Goal: Complete application form

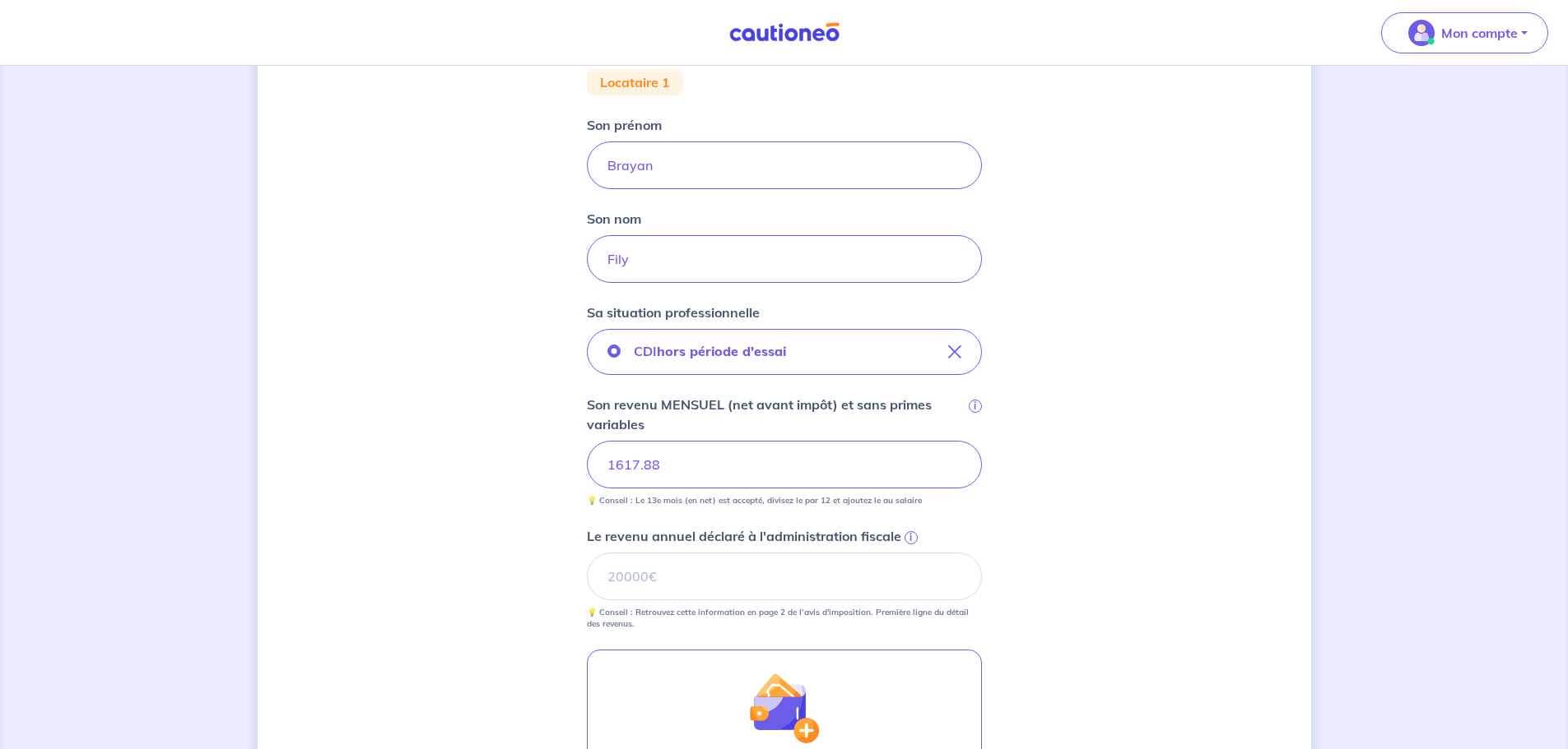
scroll to position [412, 0]
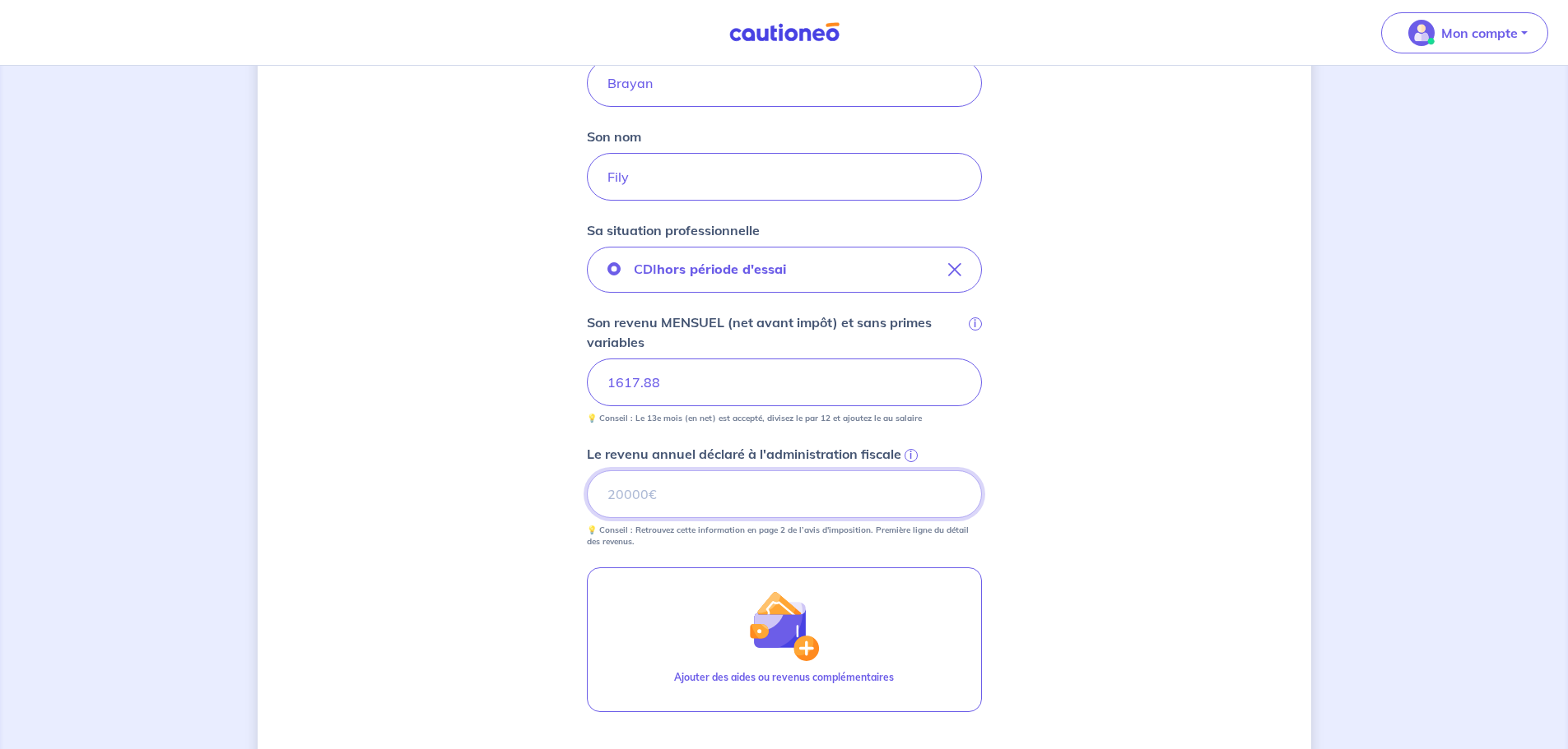
click at [672, 509] on input "Le revenu annuel déclaré à l'administration fiscale i" at bounding box center [784, 494] width 395 height 47
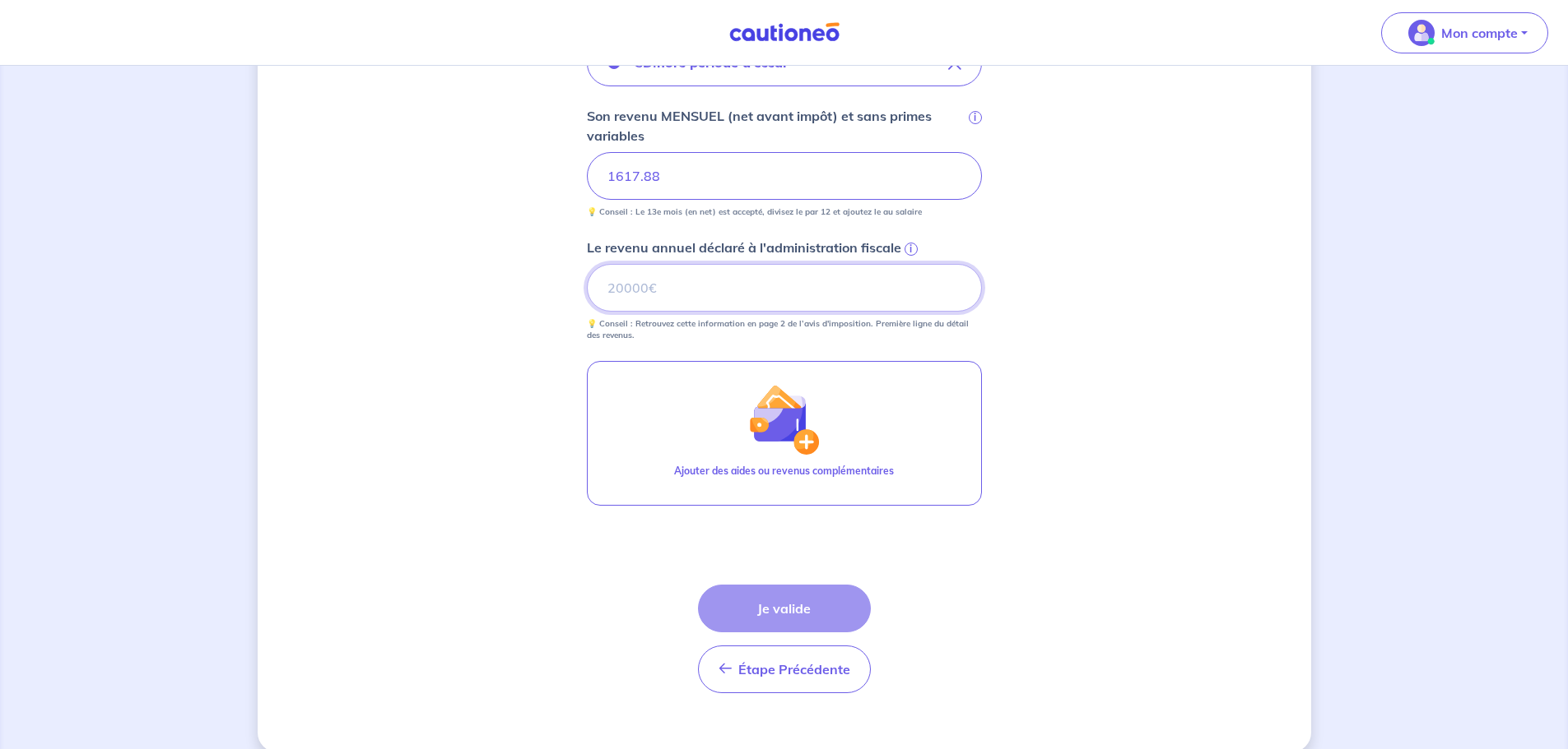
scroll to position [641, 0]
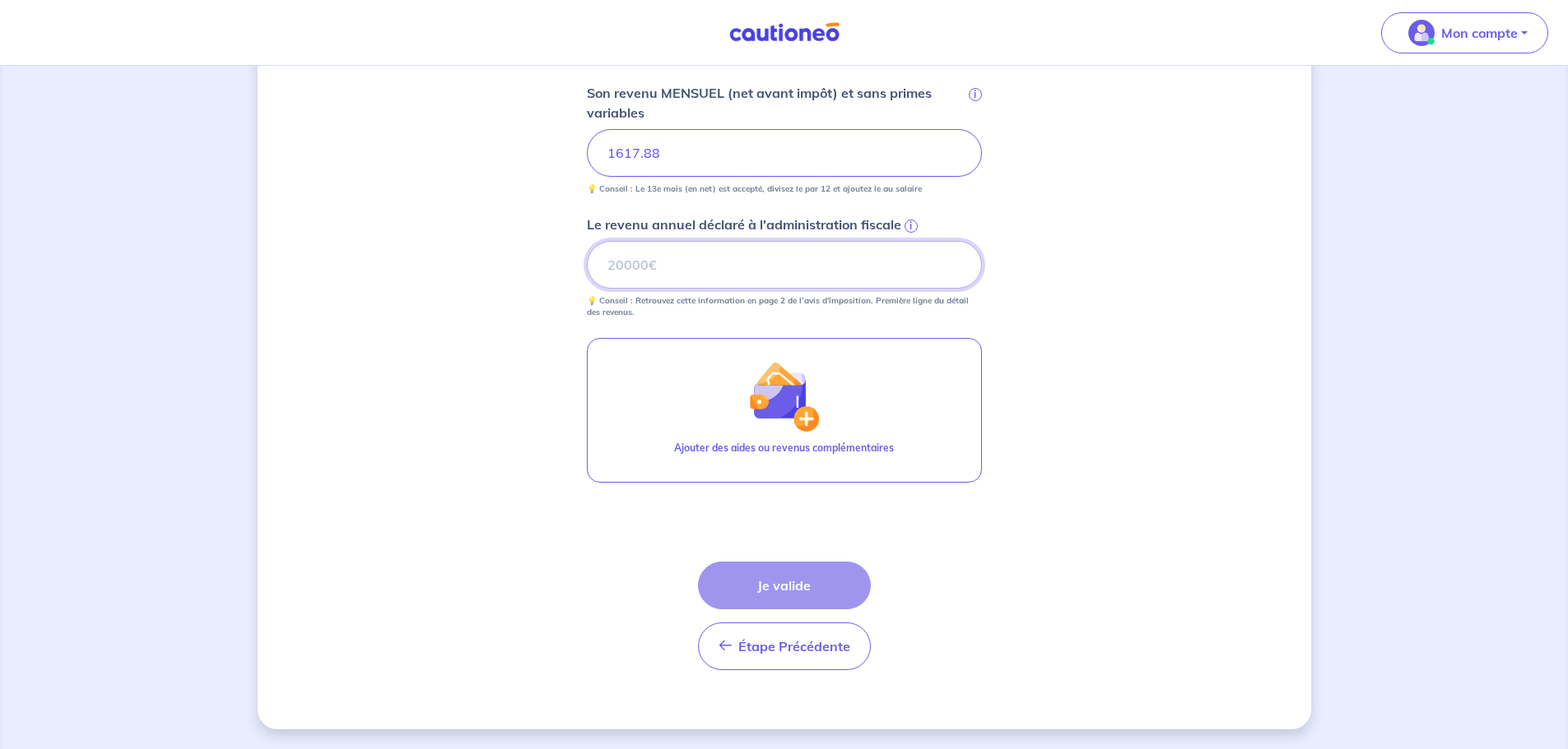
click at [668, 270] on input "Le revenu annuel déclaré à l'administration fiscale i" at bounding box center [784, 265] width 395 height 47
click at [908, 224] on span "i" at bounding box center [911, 226] width 13 height 13
click at [908, 241] on input "Le revenu annuel déclaré à l'administration fiscale i" at bounding box center [784, 265] width 395 height 47
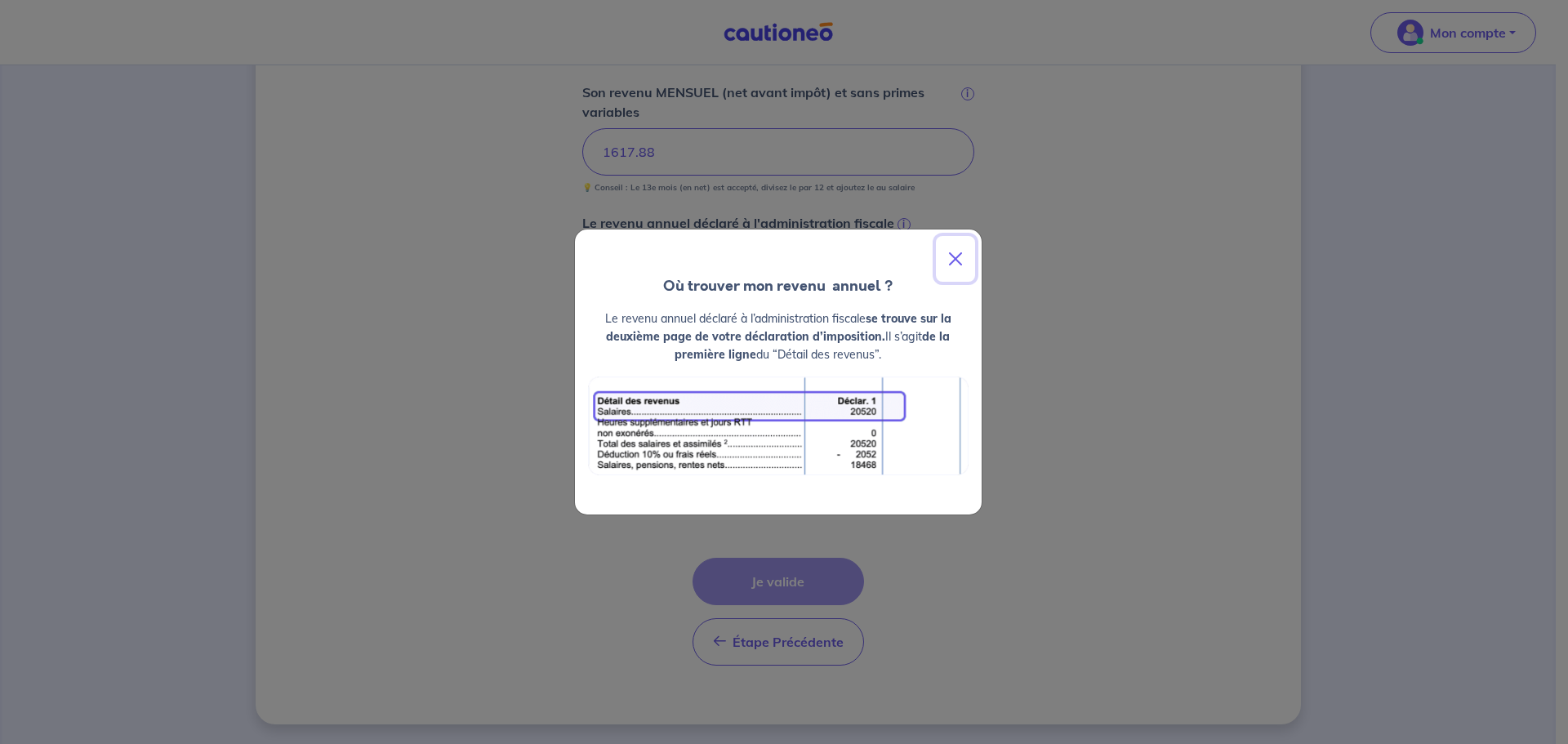
click at [960, 259] on button "Close" at bounding box center [956, 258] width 39 height 46
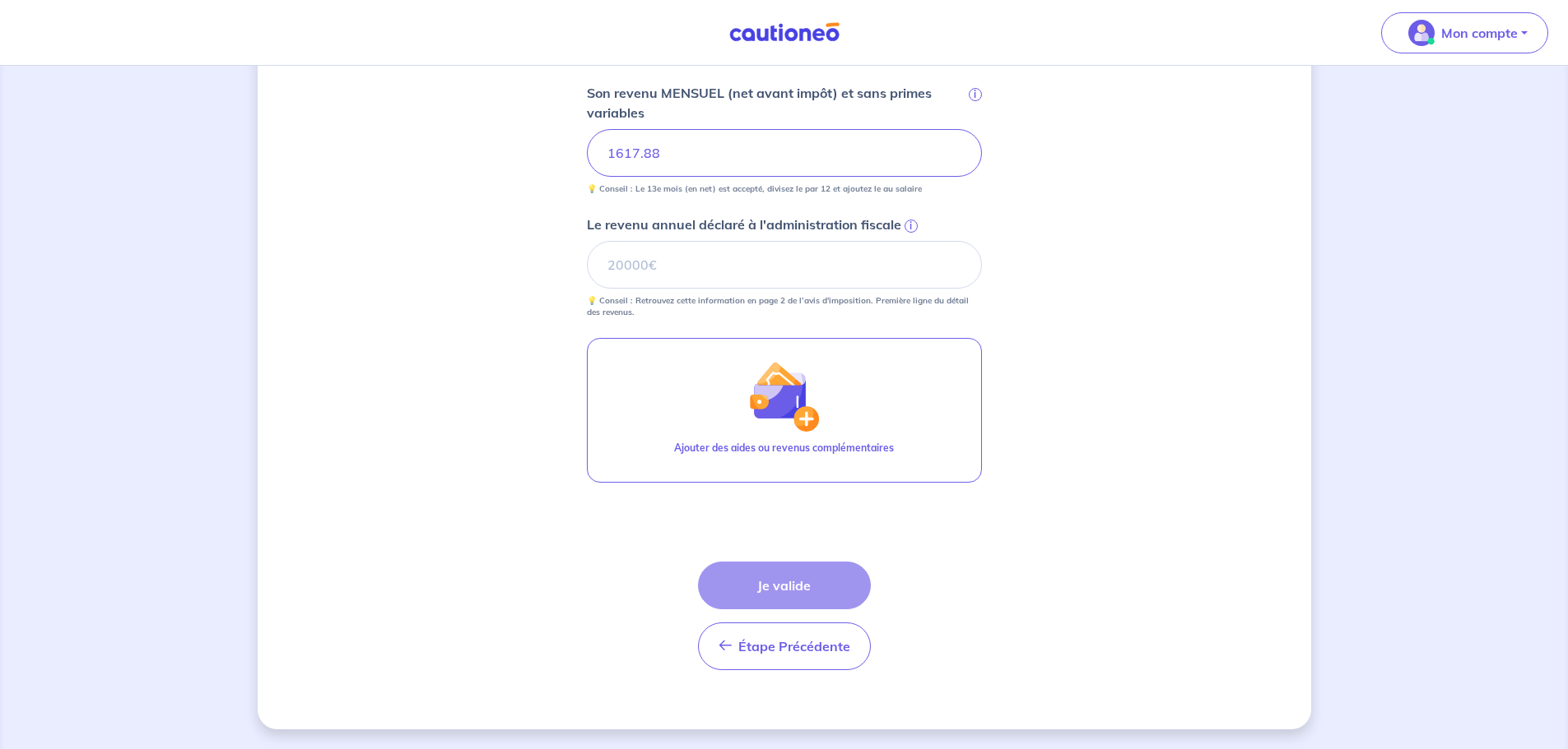
click at [910, 222] on span "i" at bounding box center [911, 226] width 13 height 13
click at [910, 241] on input "Le revenu annuel déclaré à l'administration fiscale i" at bounding box center [784, 265] width 395 height 47
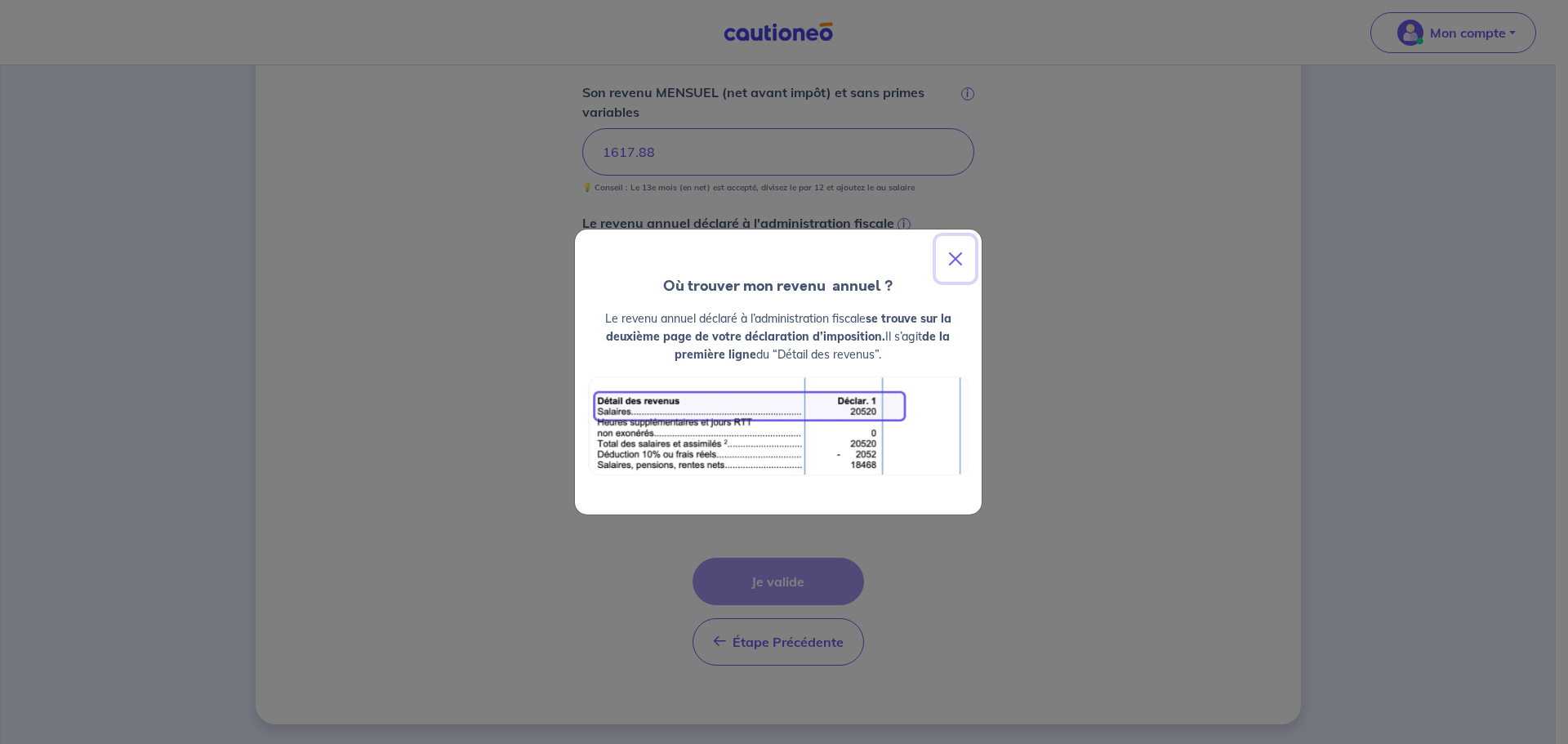
click at [952, 270] on button "Close" at bounding box center [956, 258] width 39 height 46
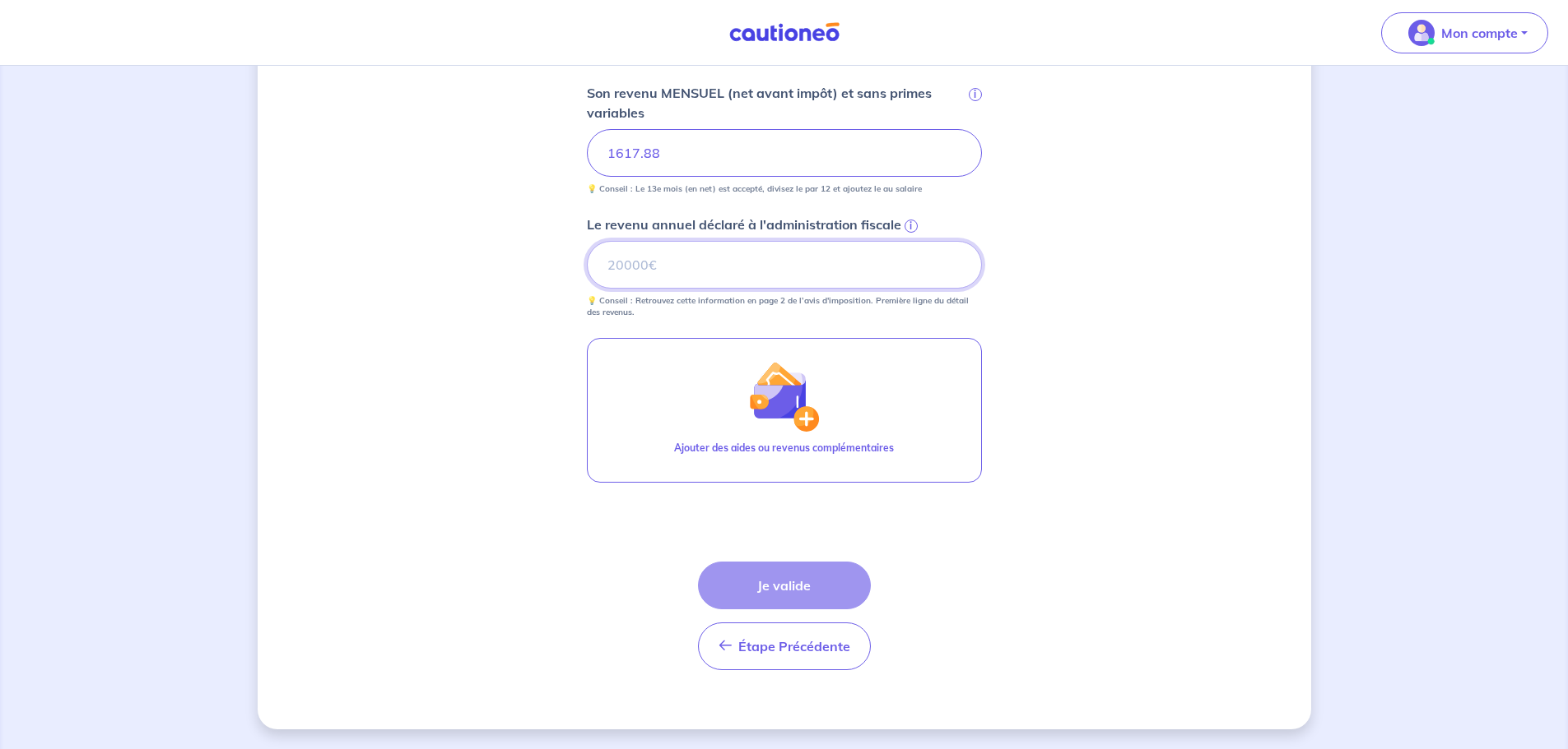
click at [690, 268] on input "Le revenu annuel déclaré à l'administration fiscale i" at bounding box center [784, 265] width 395 height 47
type input "20265"
click at [971, 563] on form "Locataire 1 Son prénom [PERSON_NAME] nom Fily Sa situation professionnelle CDI …" at bounding box center [784, 221] width 395 height 926
click at [768, 578] on button "Je valide" at bounding box center [784, 586] width 173 height 47
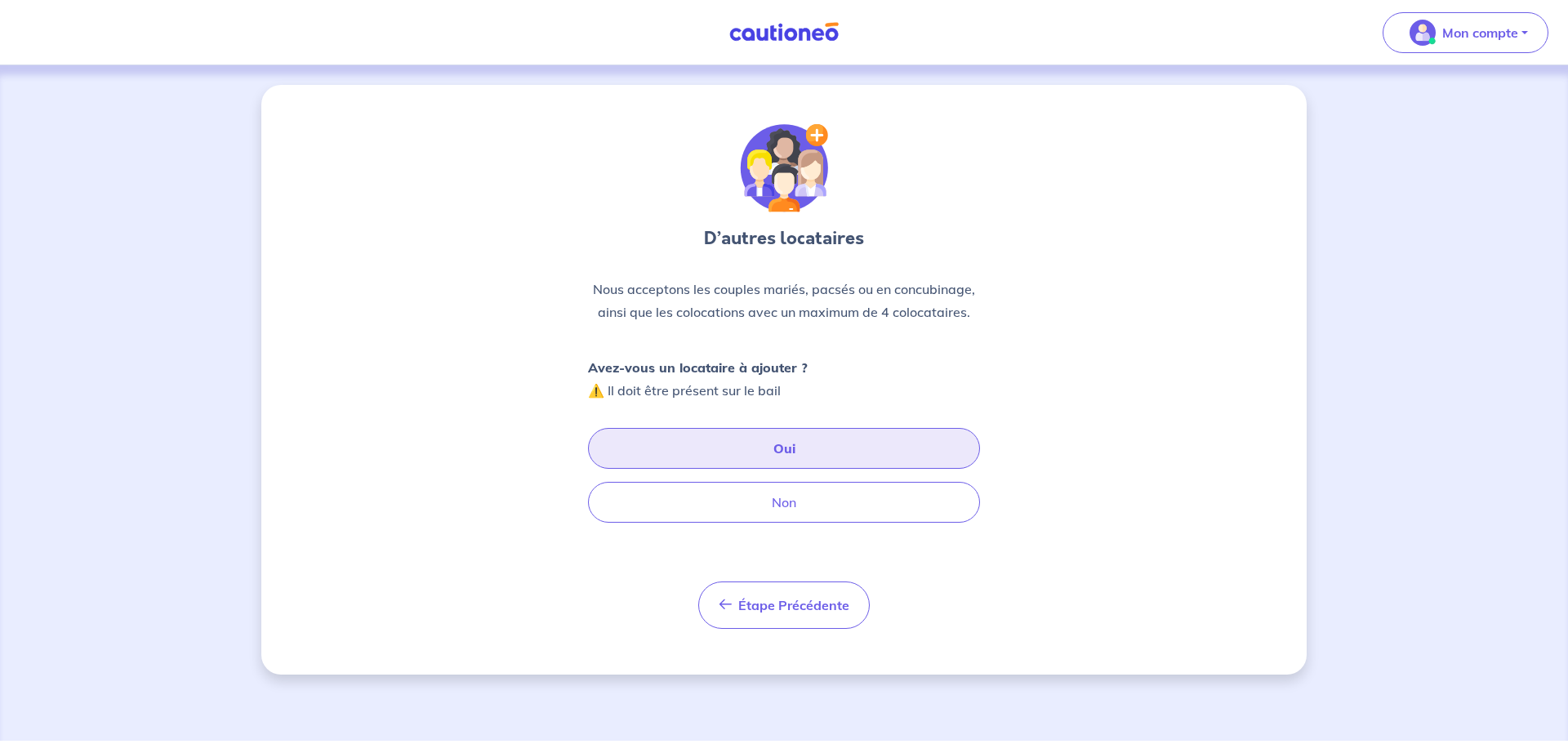
click at [732, 447] on button "Oui" at bounding box center [784, 449] width 392 height 41
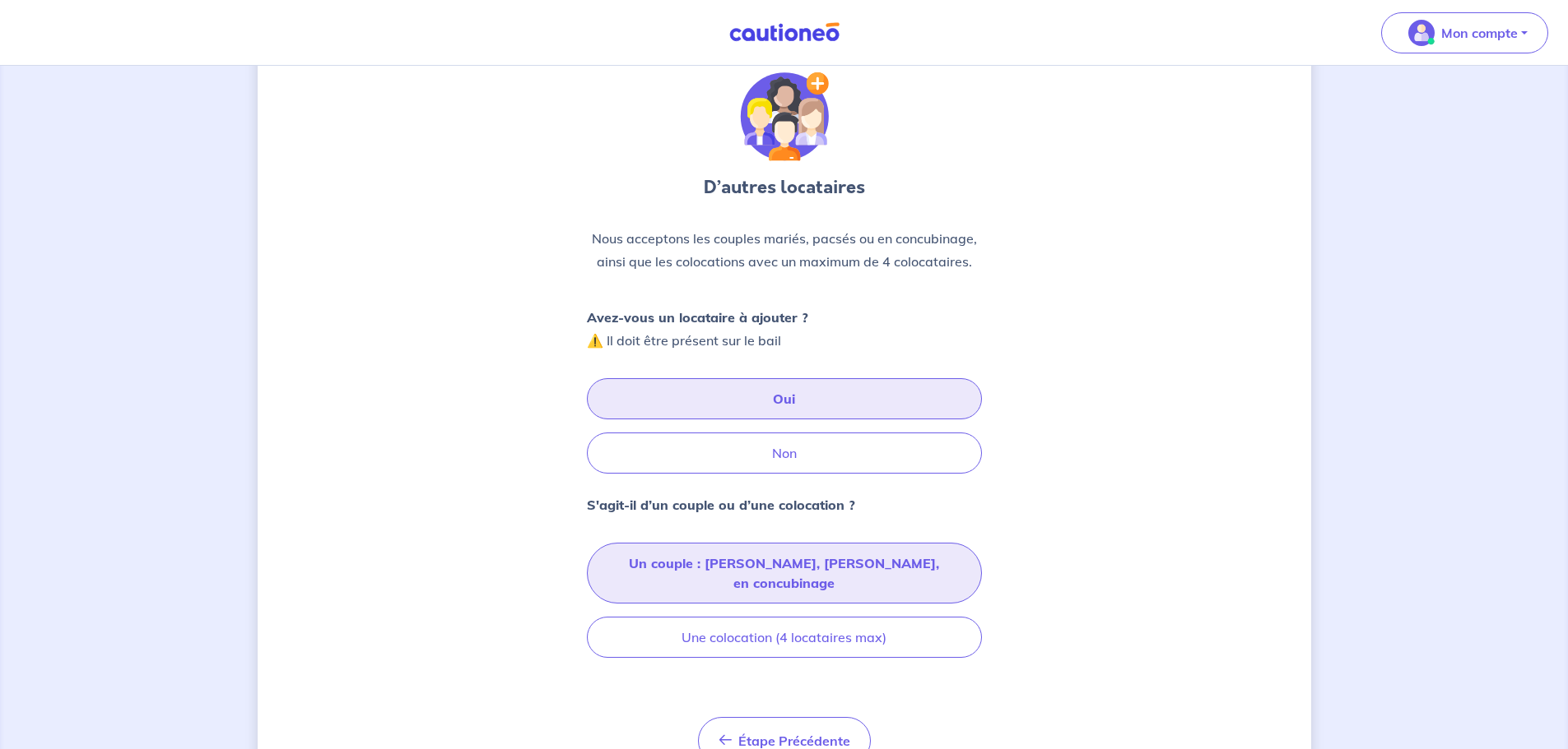
scroll to position [82, 0]
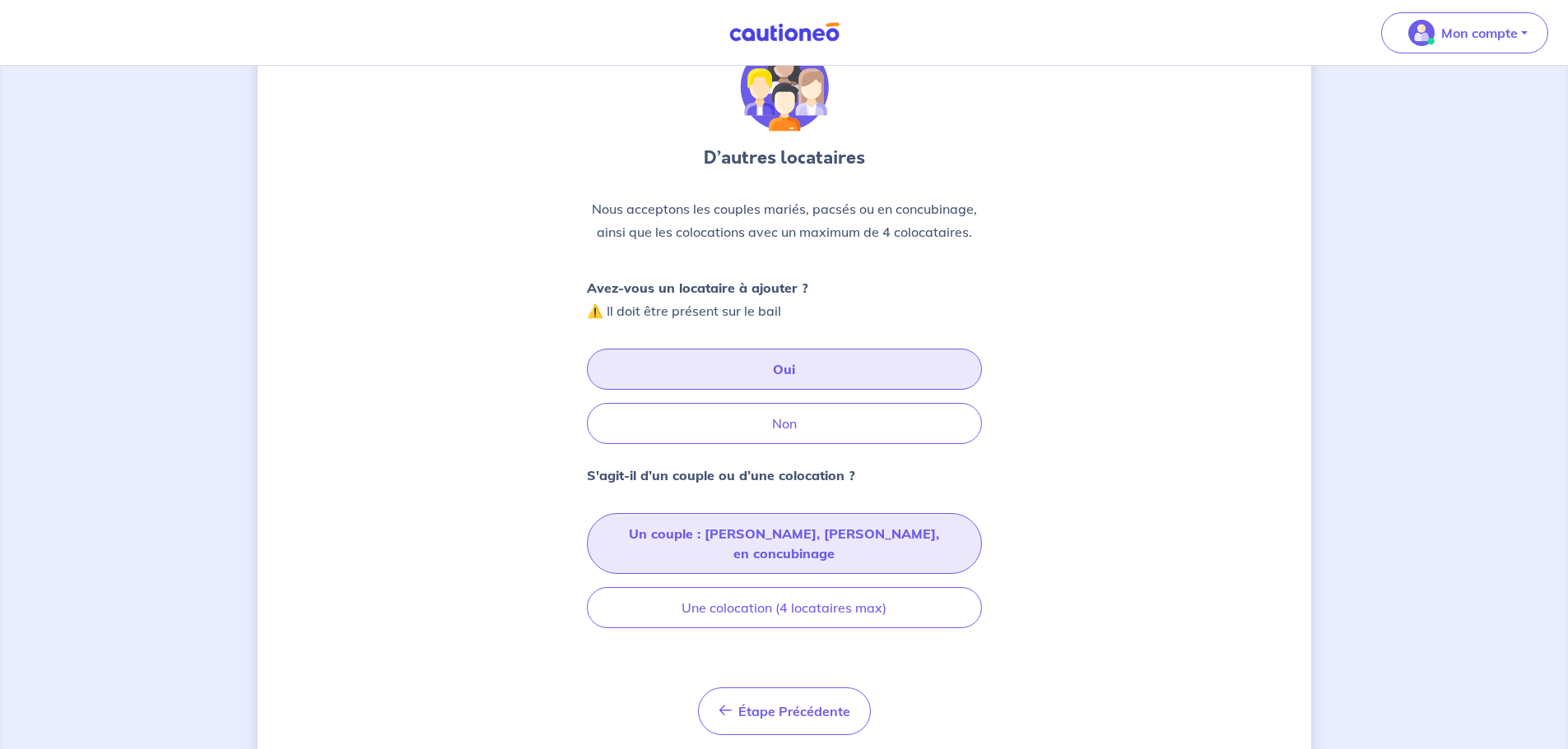
click at [817, 541] on button "Un couple : [PERSON_NAME], [PERSON_NAME], en concubinage" at bounding box center [784, 544] width 395 height 61
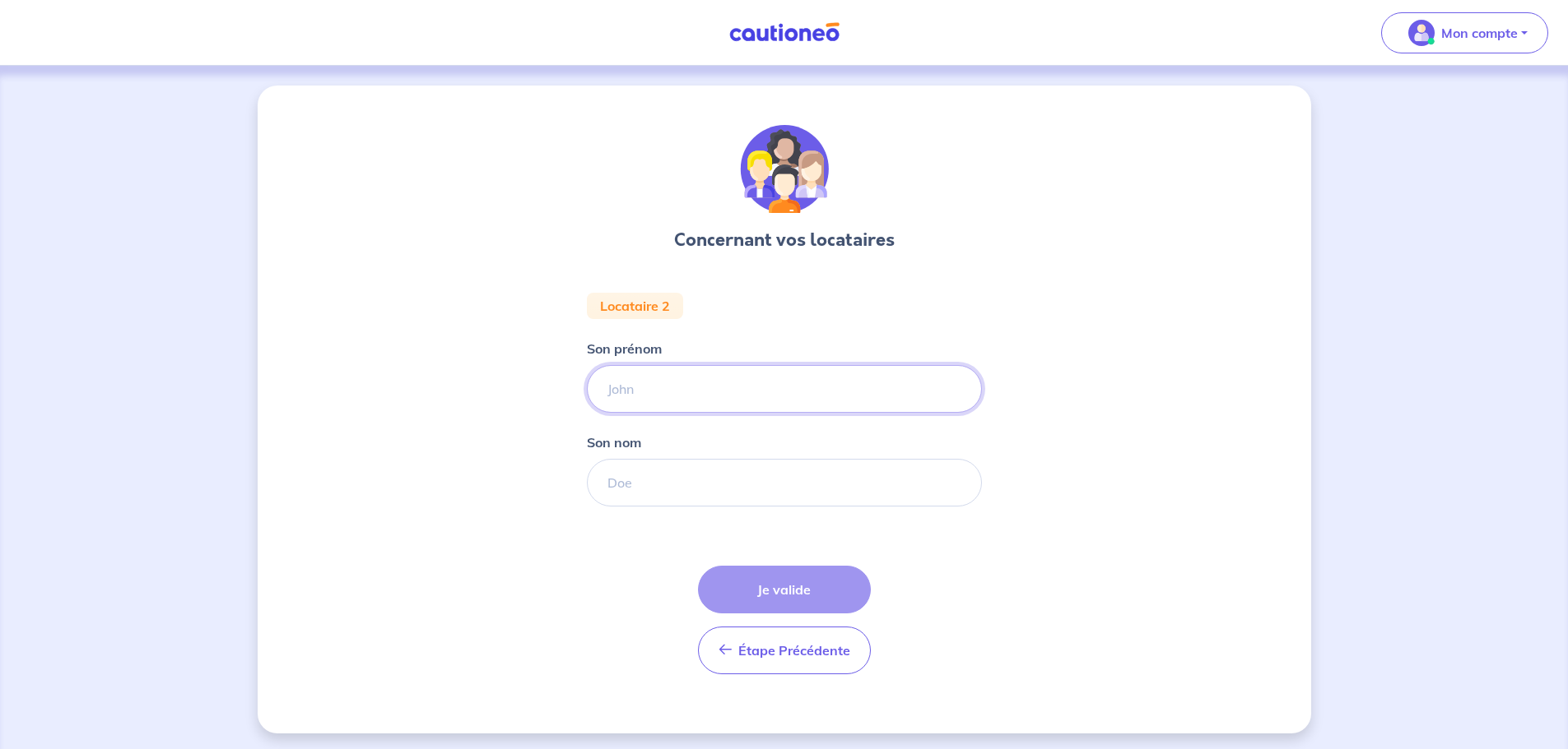
click at [668, 386] on input "Son prénom" at bounding box center [784, 389] width 395 height 47
type input "Chloé"
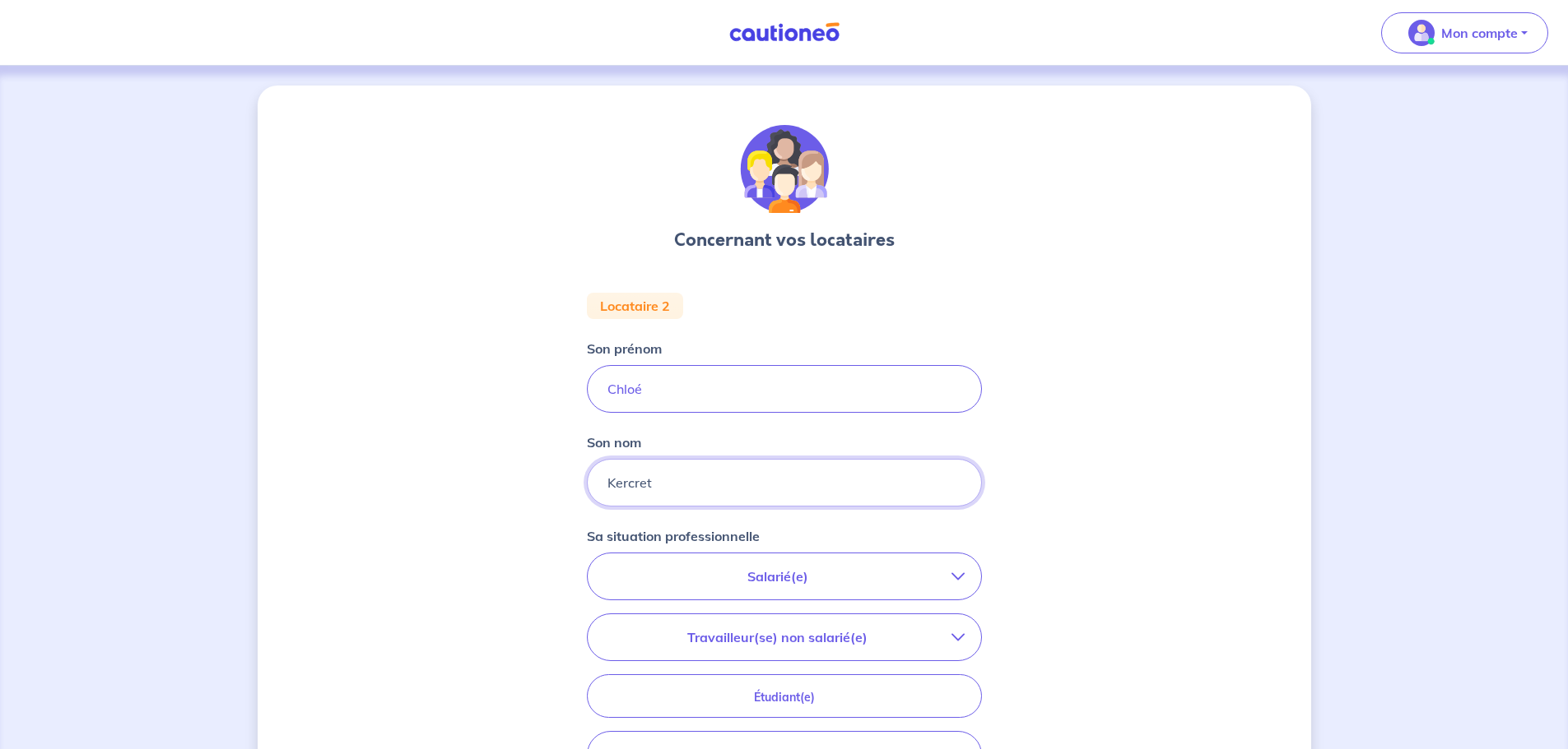
type input "Kercret"
click at [453, 339] on div "Concernant vos locataires Locataire 2 Son prénom [PERSON_NAME] nom Kercret Sa s…" at bounding box center [784, 552] width 1053 height 934
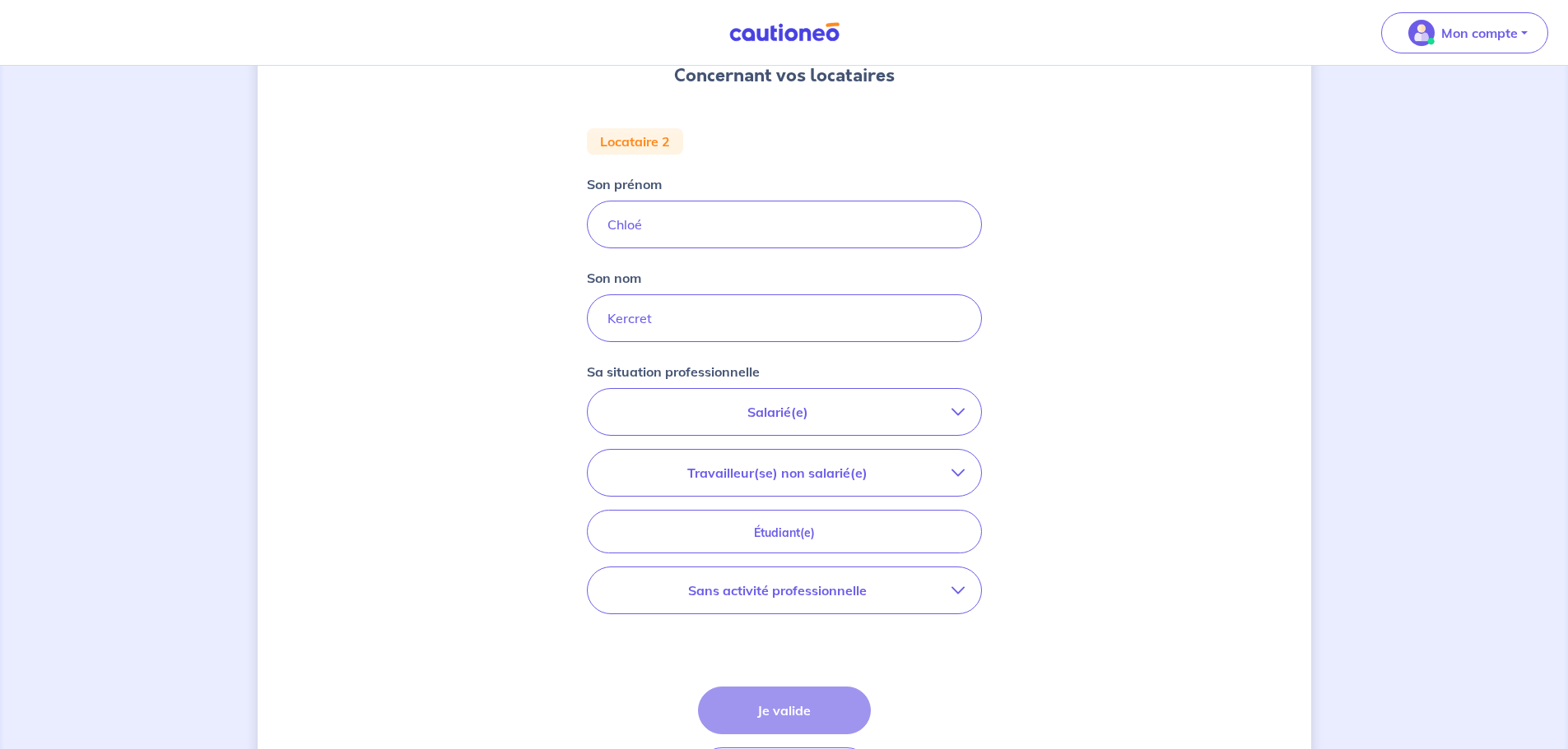
click at [795, 413] on p "Salarié(e)" at bounding box center [777, 412] width 347 height 20
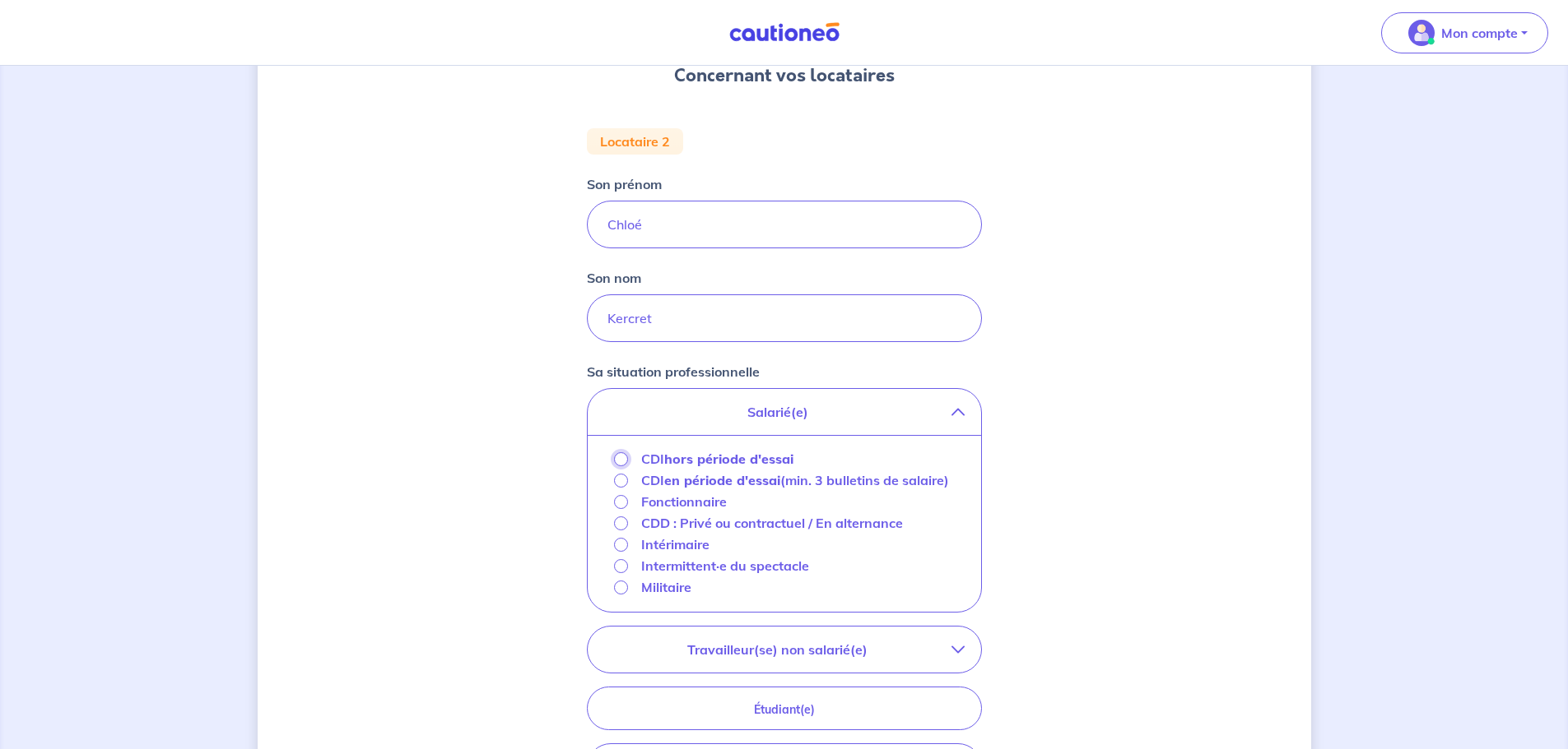
click at [624, 461] on input "CDI hors période d'essai" at bounding box center [621, 459] width 14 height 14
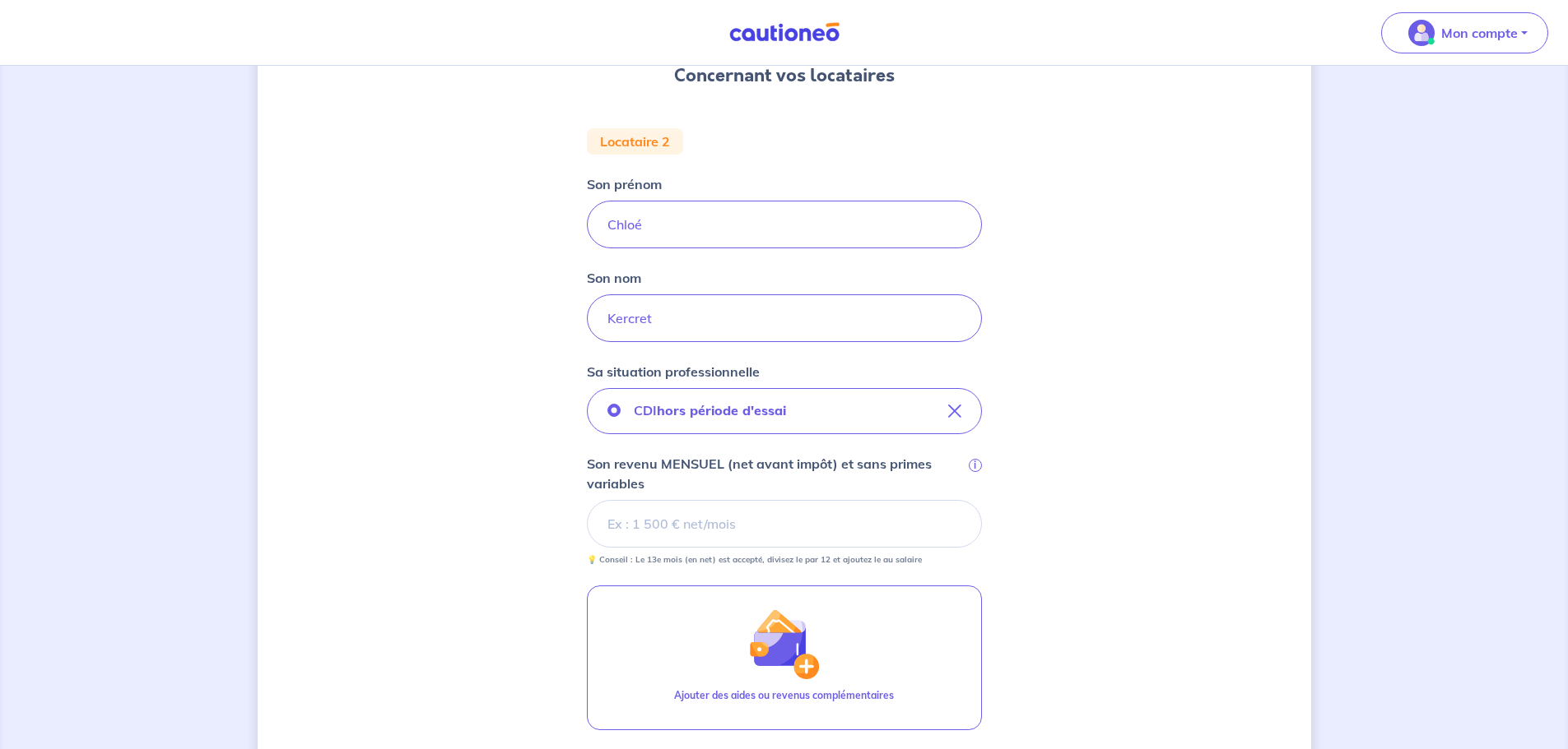
scroll to position [246, 0]
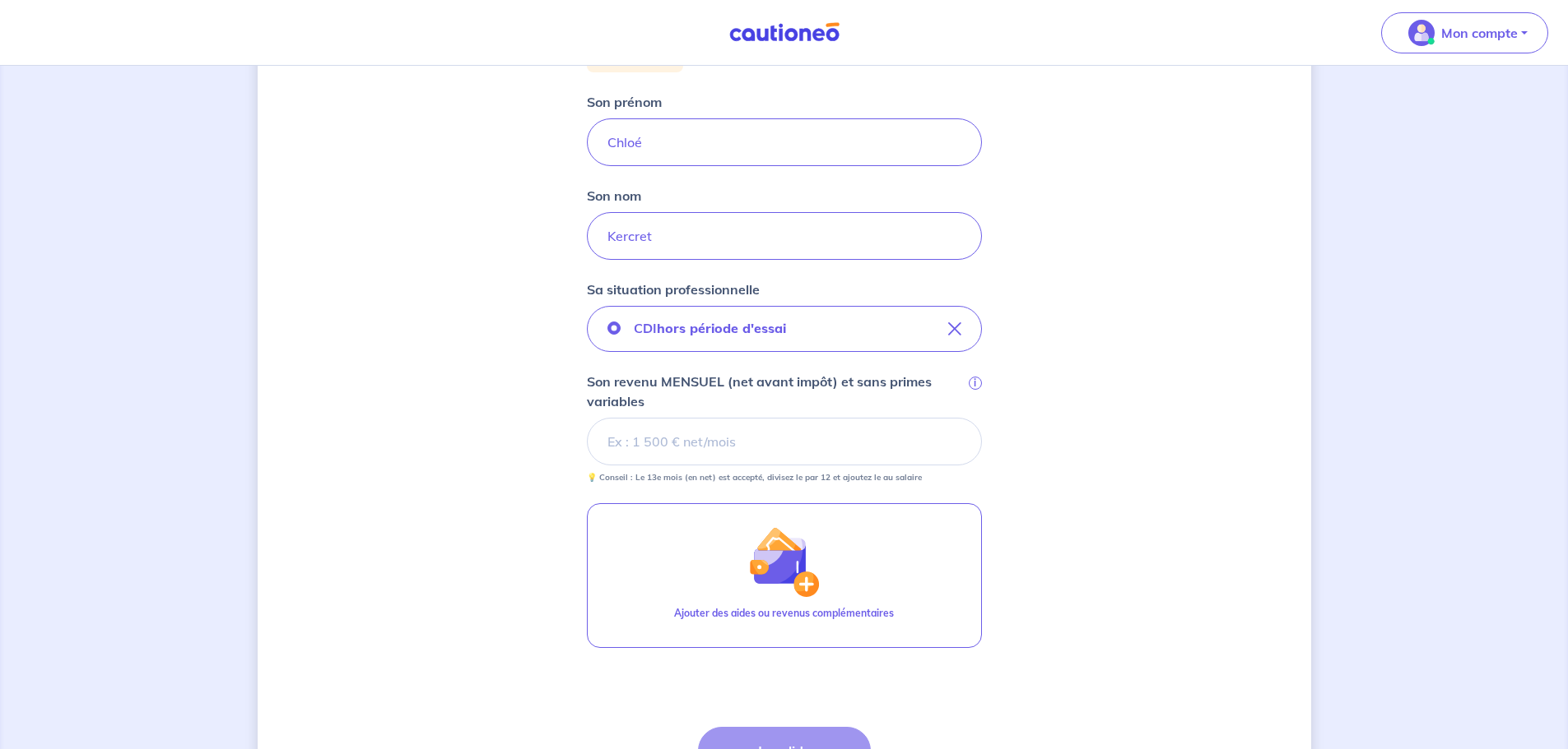
click at [652, 454] on input "Son revenu MENSUEL (net avant impôt) et sans primes variables i" at bounding box center [784, 441] width 395 height 47
click at [652, 446] on input "Son revenu MENSUEL (net avant impôt) et sans primes variables i" at bounding box center [784, 441] width 395 height 47
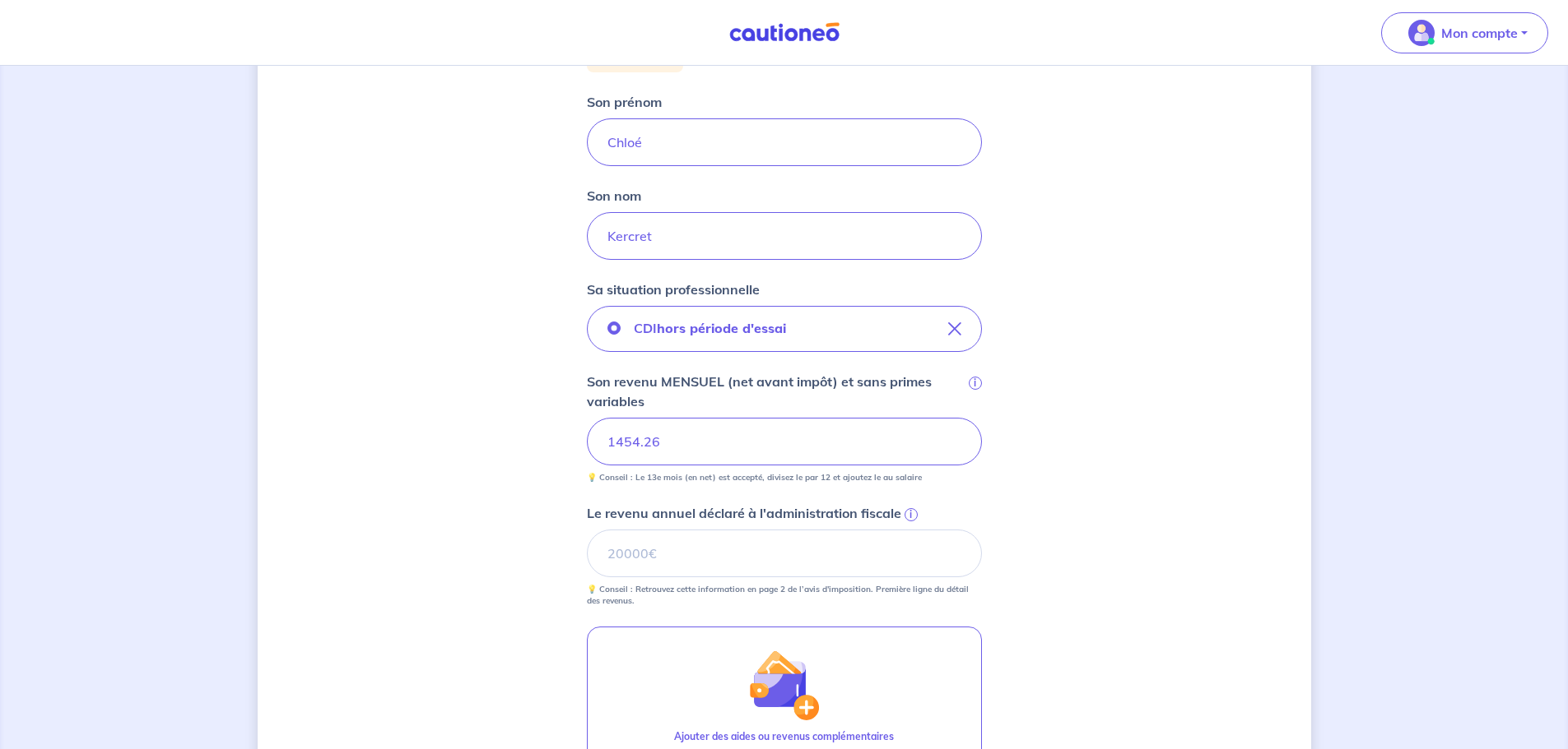
click at [480, 428] on div "Concernant vos locataires Locataire 2 Son prénom [PERSON_NAME] Son nom Kercret …" at bounding box center [784, 428] width 1053 height 1179
click at [639, 554] on input "Le revenu annuel déclaré à l'administration fiscale i" at bounding box center [784, 553] width 395 height 47
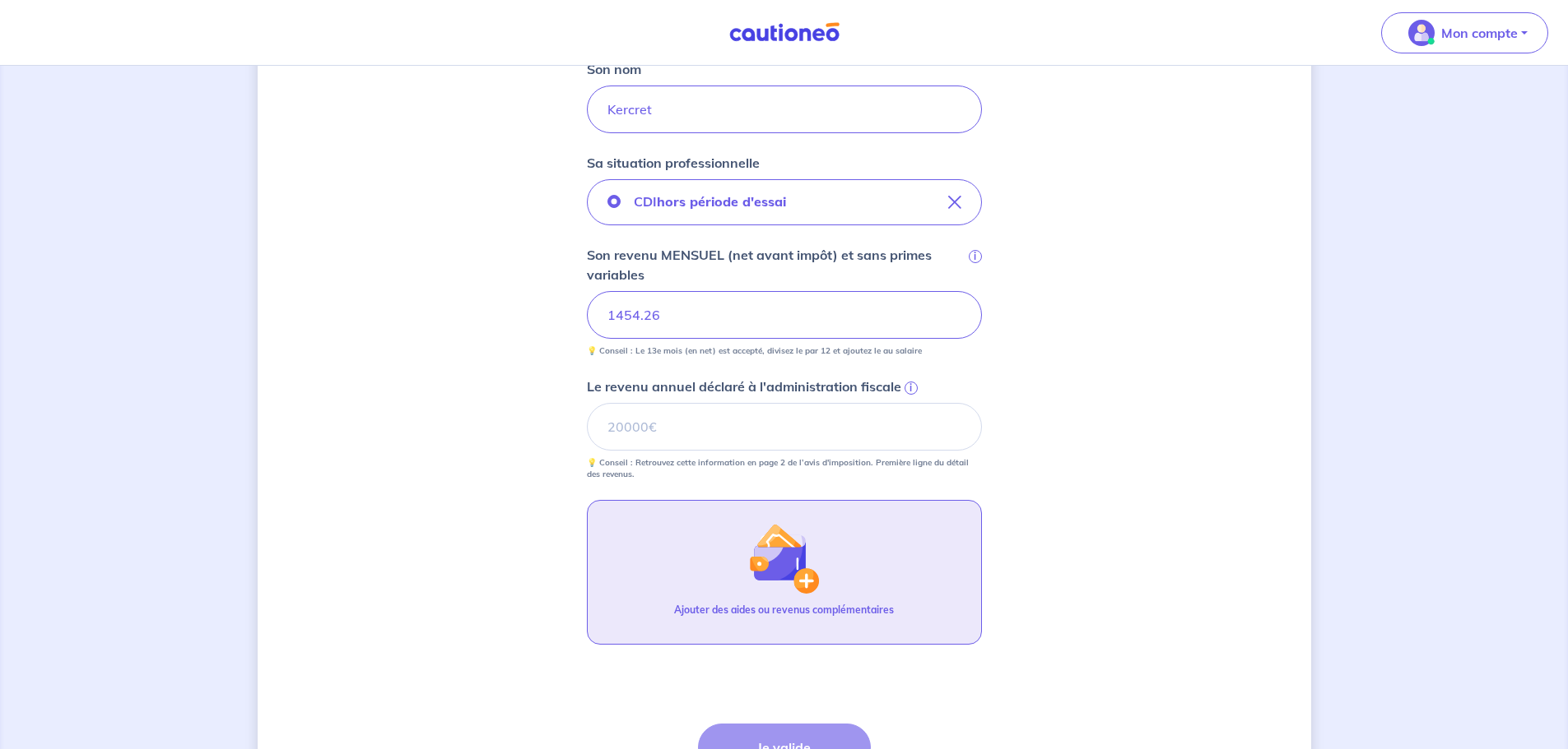
scroll to position [412, 0]
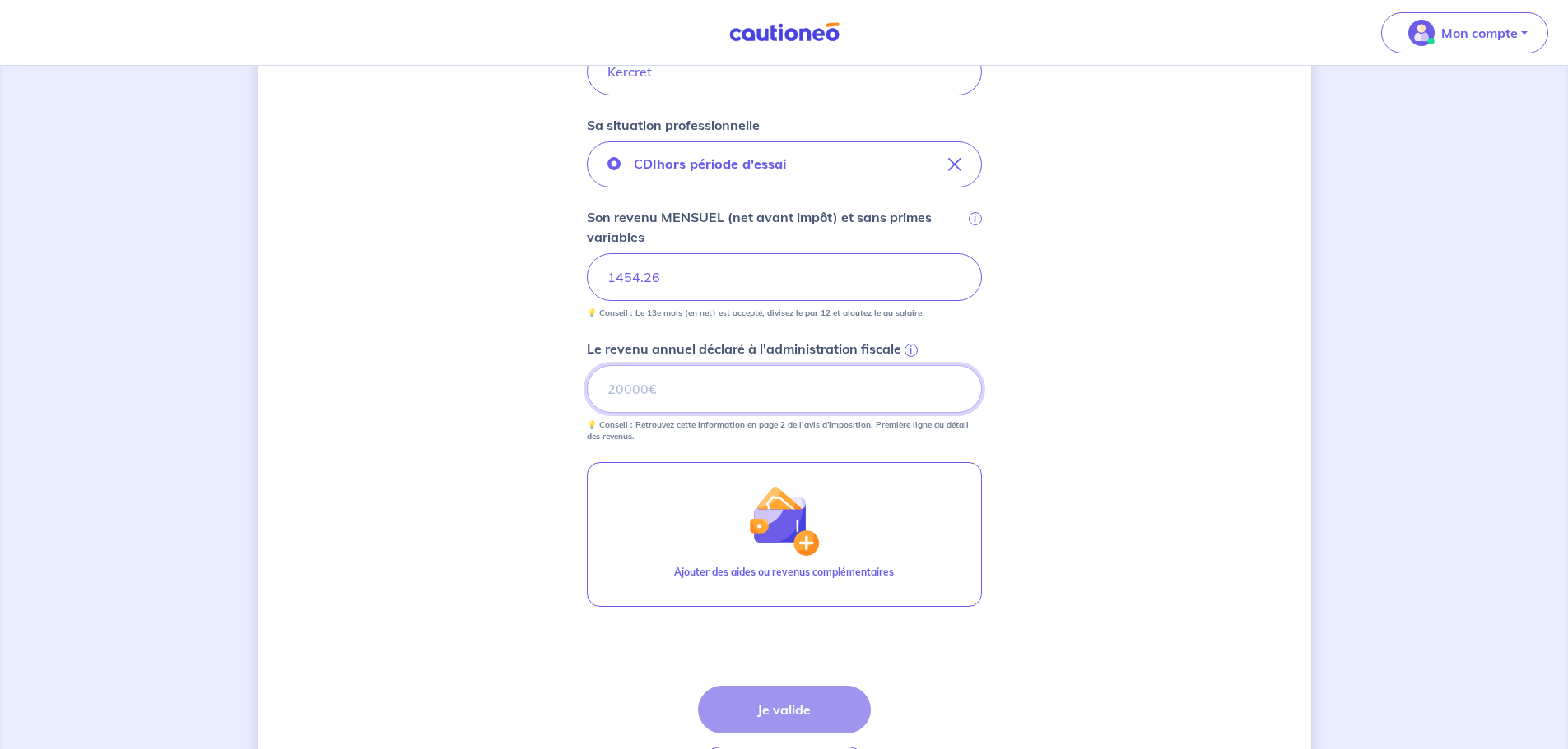
click at [685, 394] on input "Le revenu annuel déclaré à l'administration fiscale i" at bounding box center [784, 389] width 395 height 47
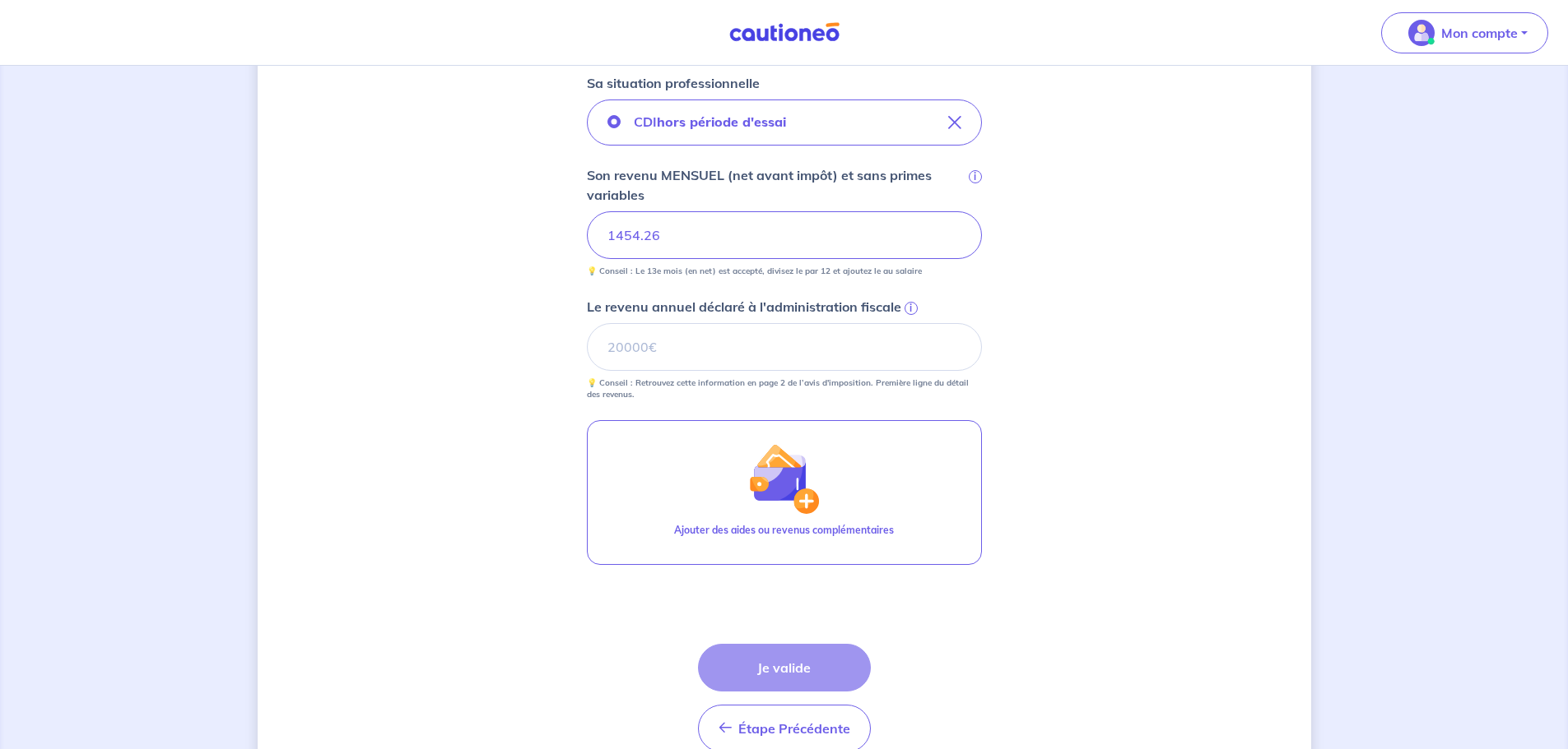
scroll to position [494, 0]
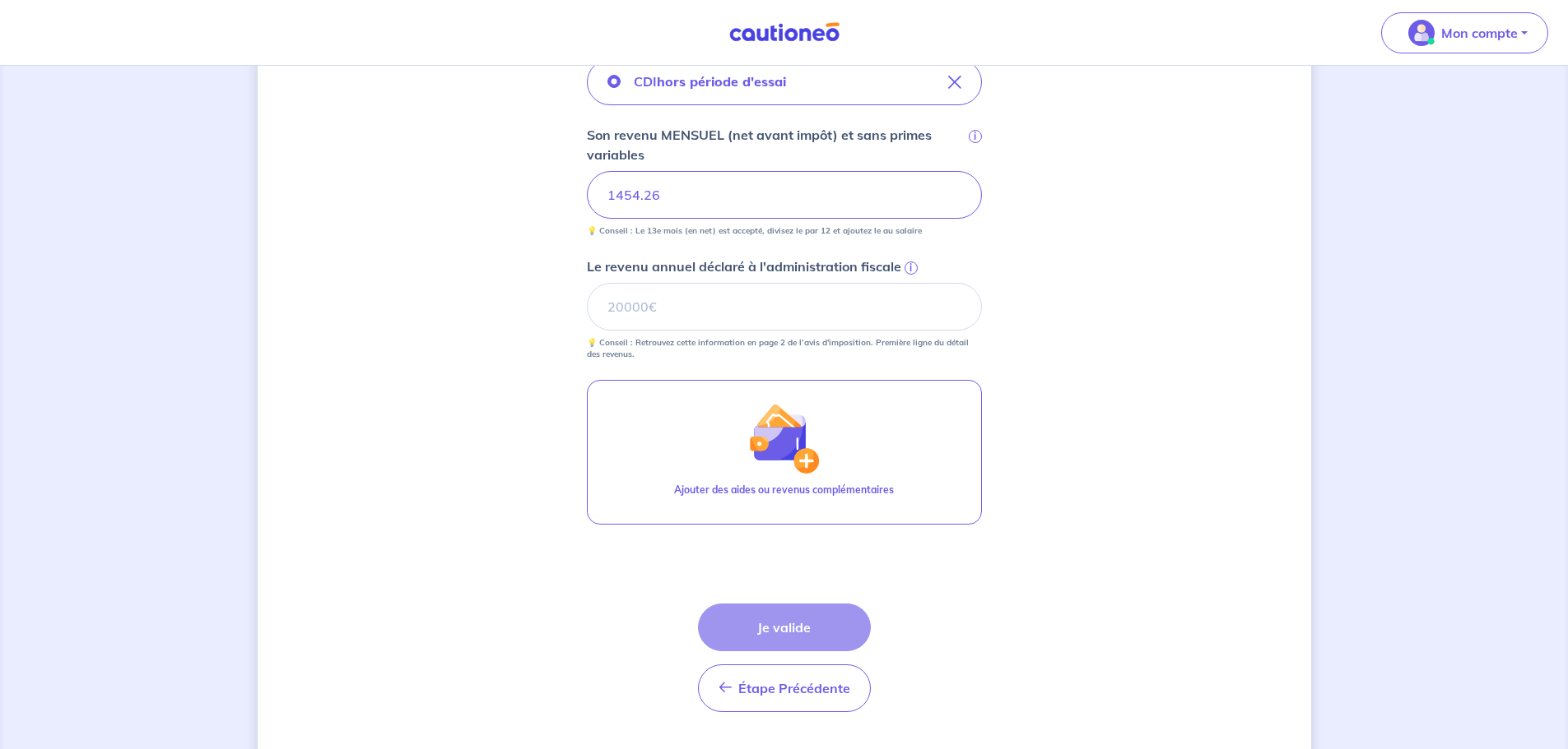
click at [446, 342] on div "Concernant vos locataires Locataire 2 Son prénom [PERSON_NAME] Son nom Kercret …" at bounding box center [784, 182] width 1053 height 1179
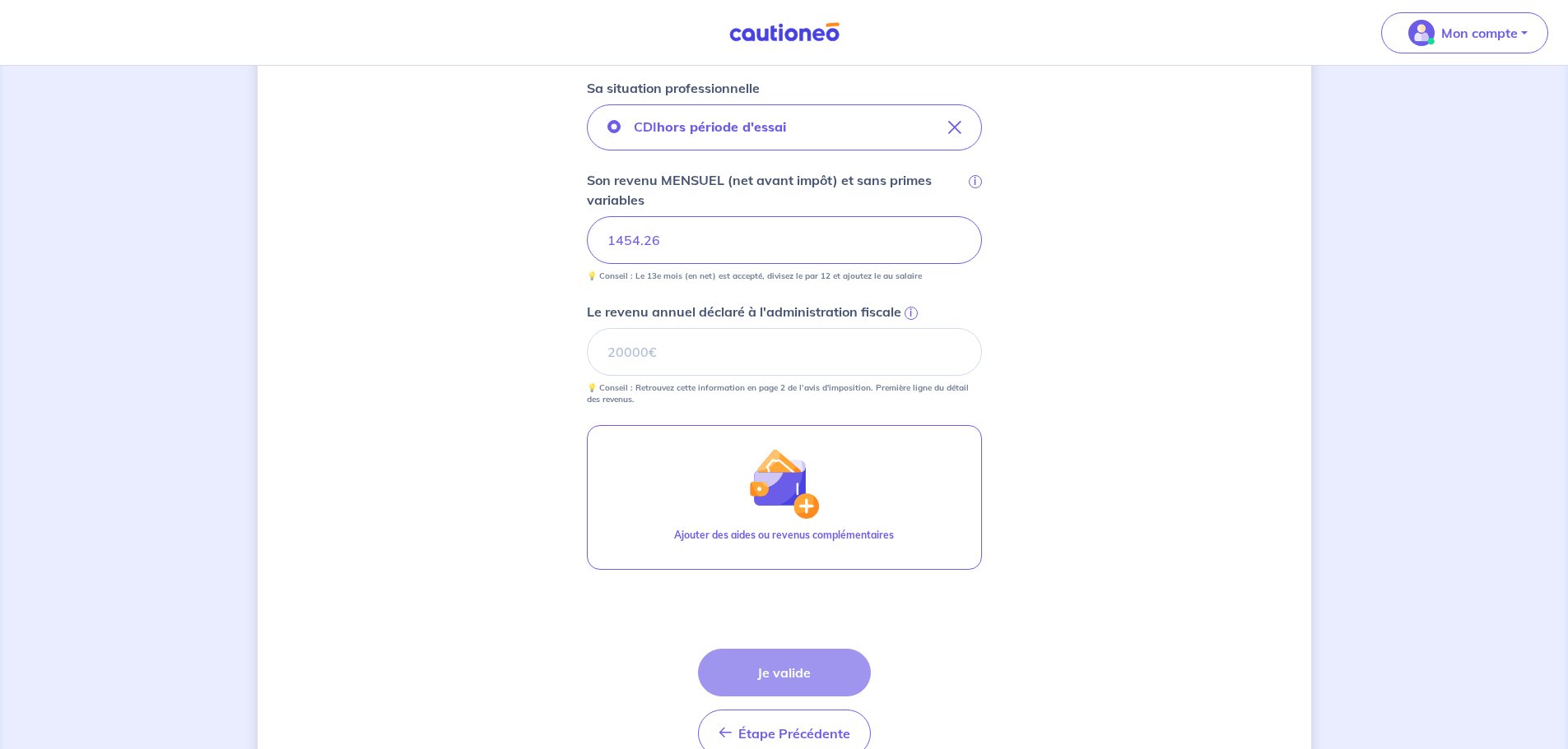
scroll to position [535, 0]
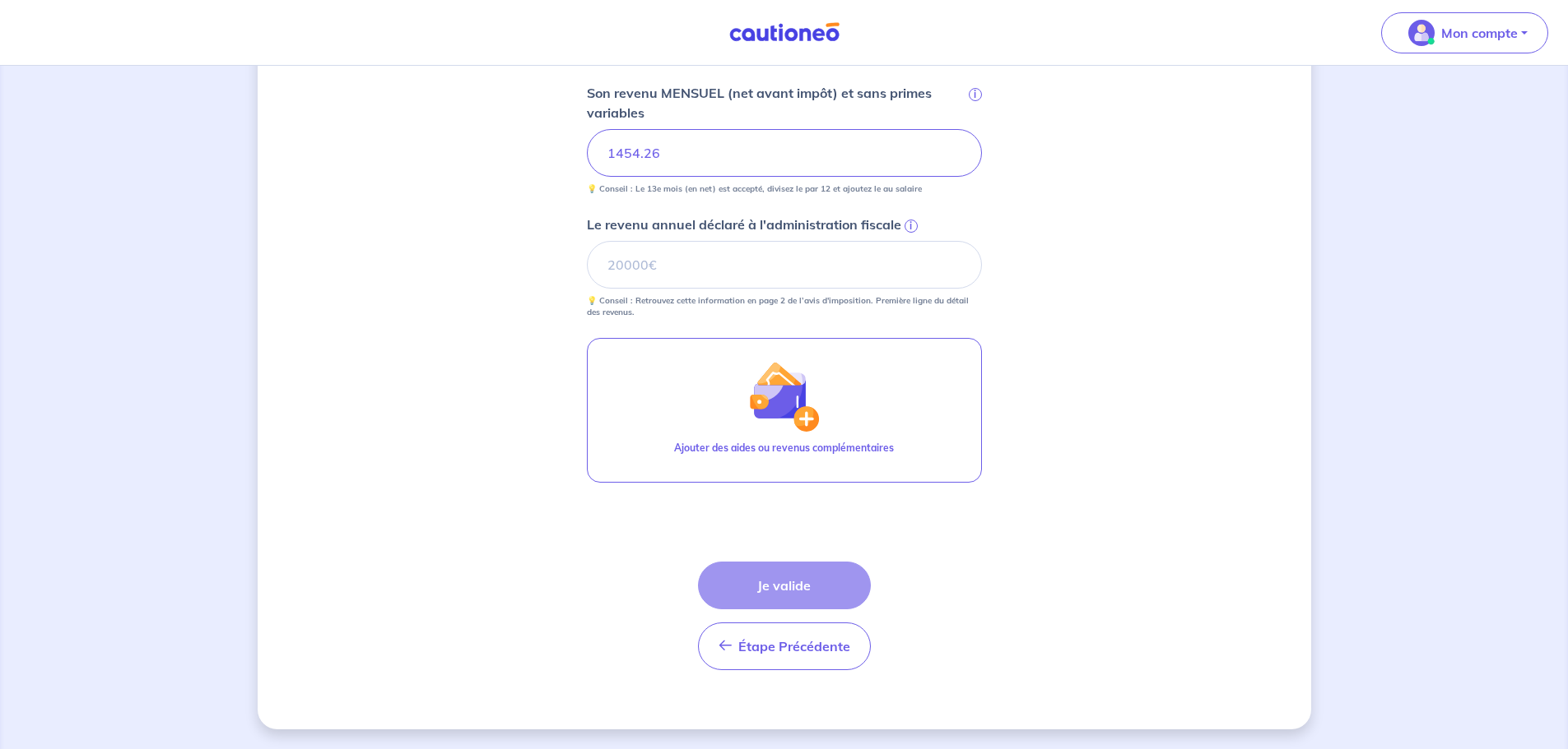
click at [792, 601] on div "Étape Précédente Précédent Je valide Je valide" at bounding box center [784, 616] width 173 height 109
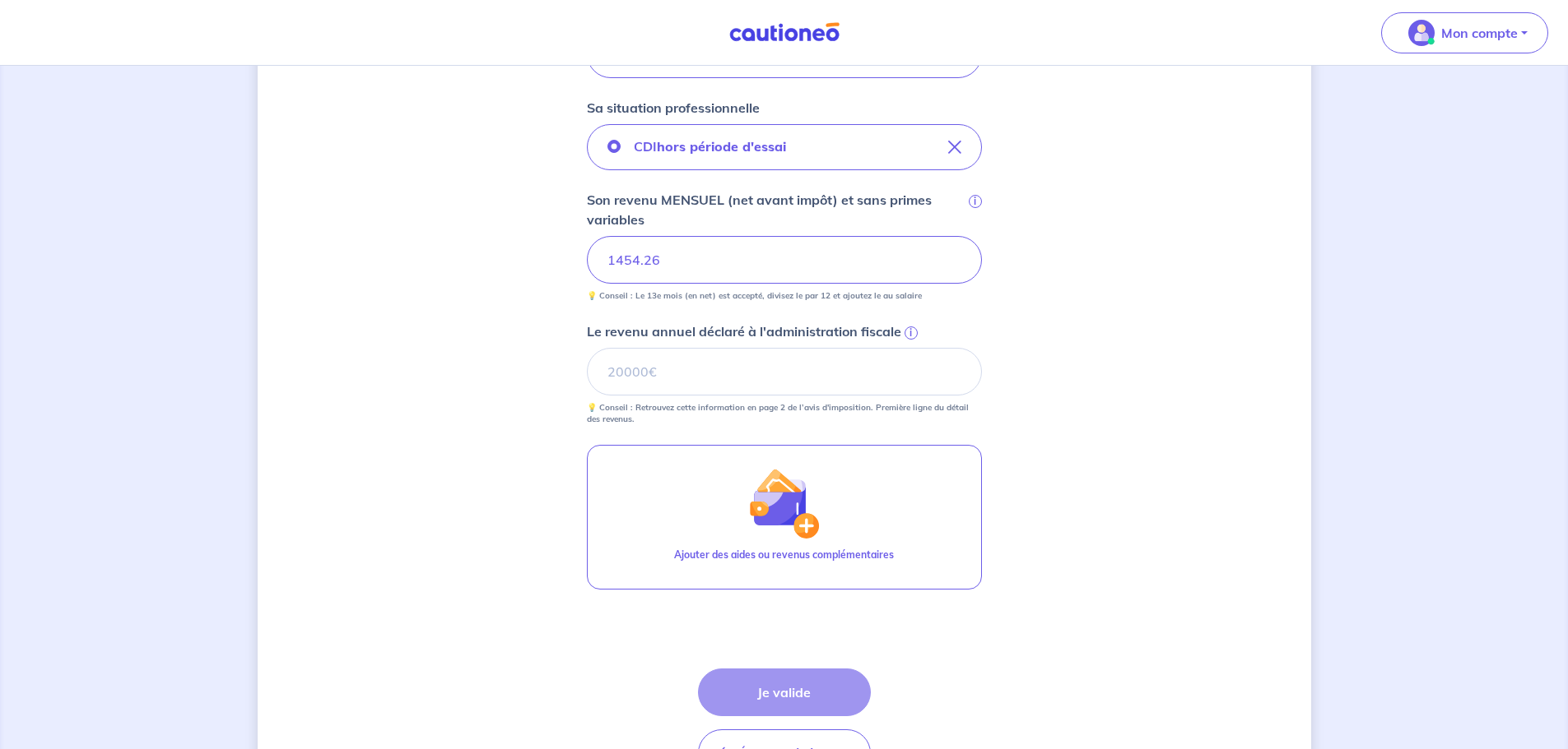
scroll to position [453, 0]
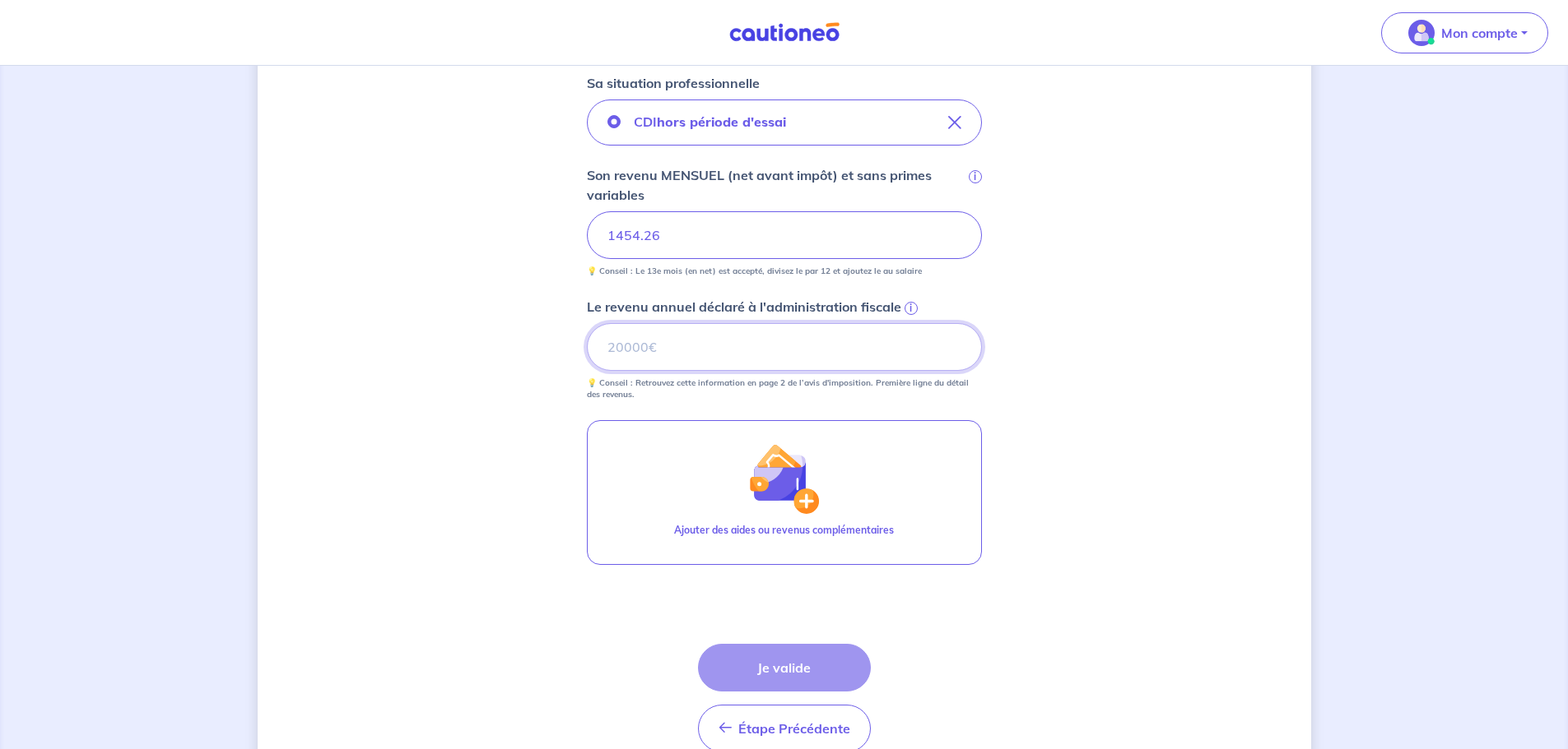
click at [657, 342] on input "Le revenu annuel déclaré à l'administration fiscale i" at bounding box center [784, 347] width 395 height 47
click at [648, 334] on input "Le revenu annuel déclaré à l'administration fiscale i" at bounding box center [784, 347] width 395 height 47
click at [905, 307] on span "i" at bounding box center [911, 308] width 13 height 13
click at [903, 324] on input "Le revenu annuel déclaré à l'administration fiscale i" at bounding box center [784, 347] width 395 height 47
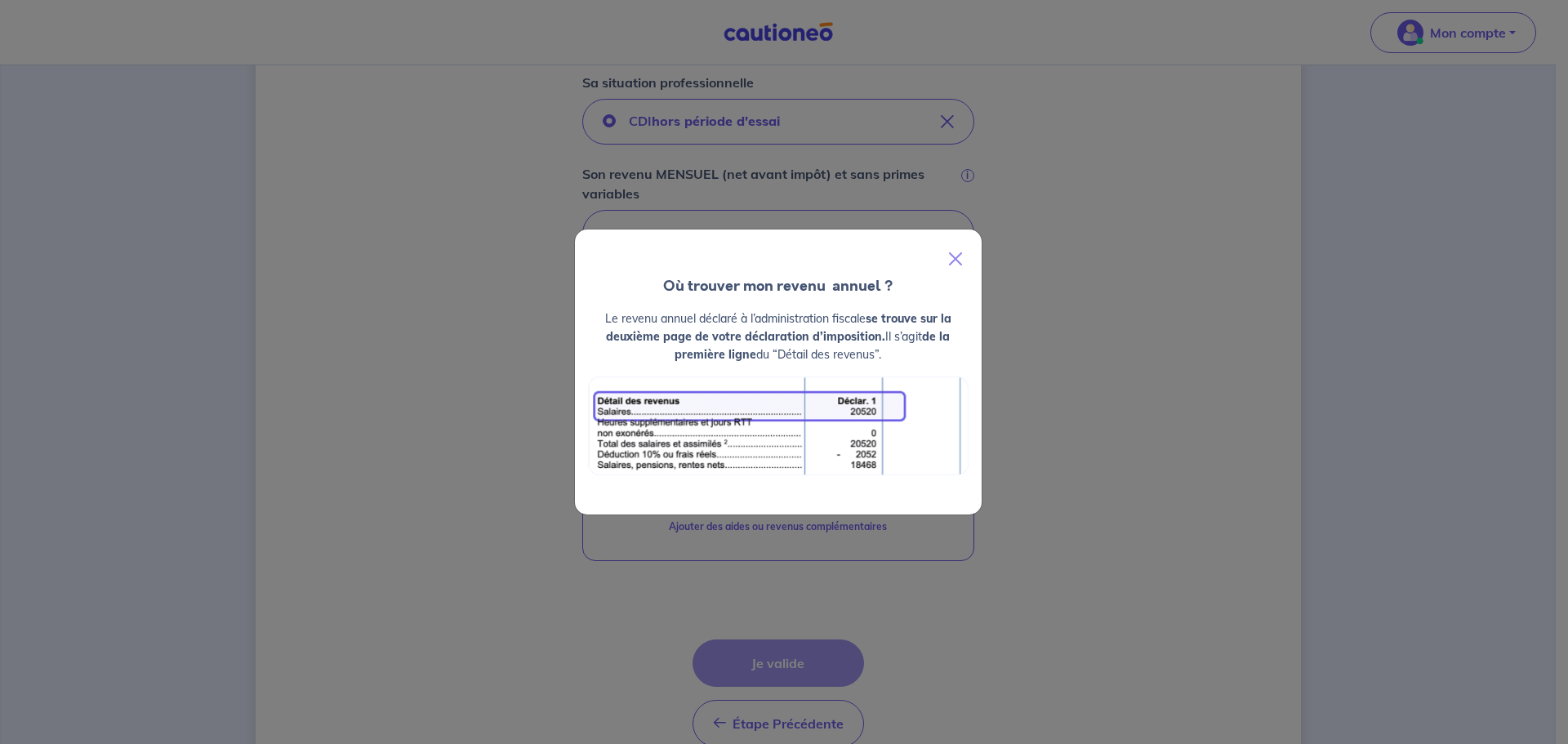
click at [1080, 368] on div "Où trouver mon revenu  annuel ? Le revenu annuel déclaré à l’administration fis…" at bounding box center [784, 372] width 1568 height 744
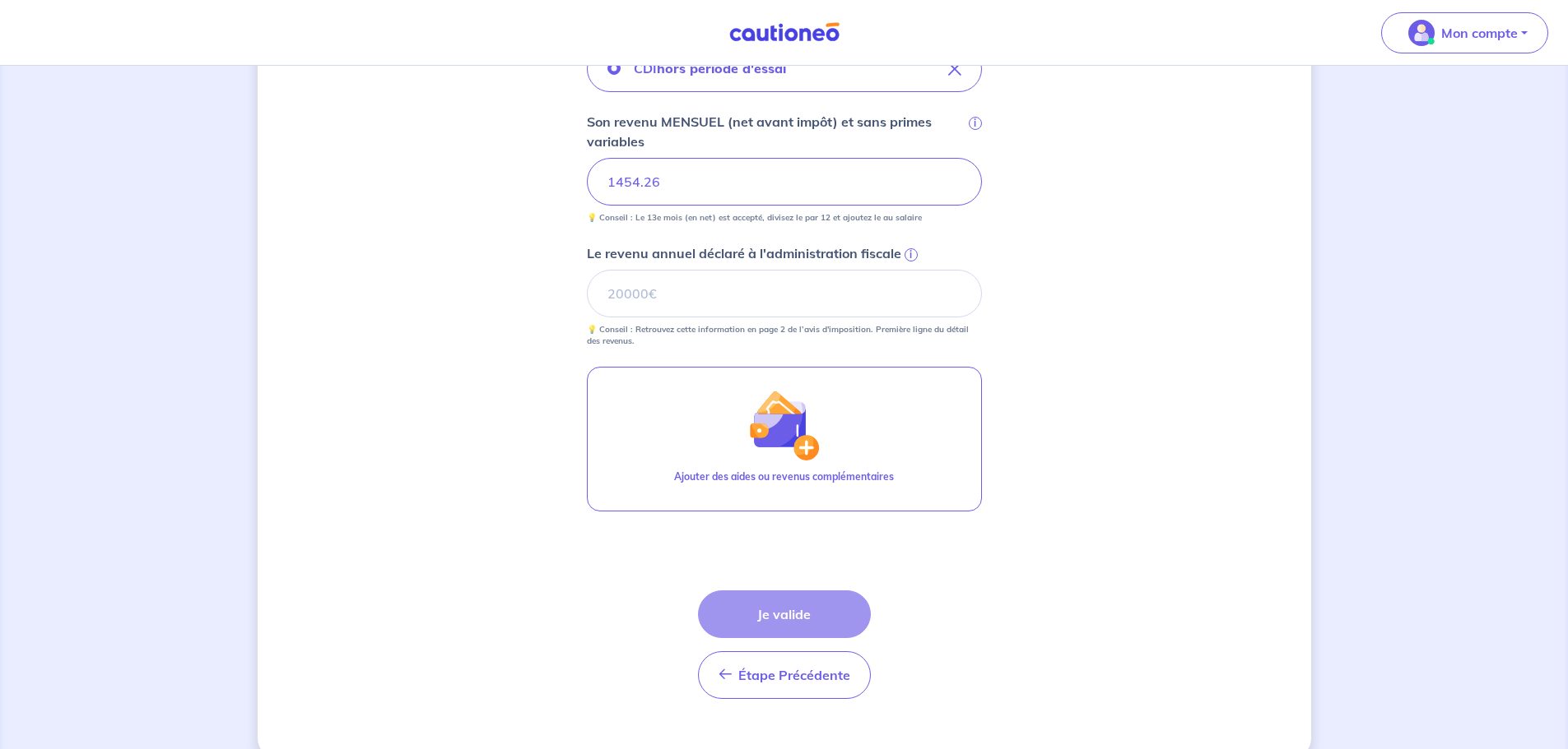
scroll to position [535, 0]
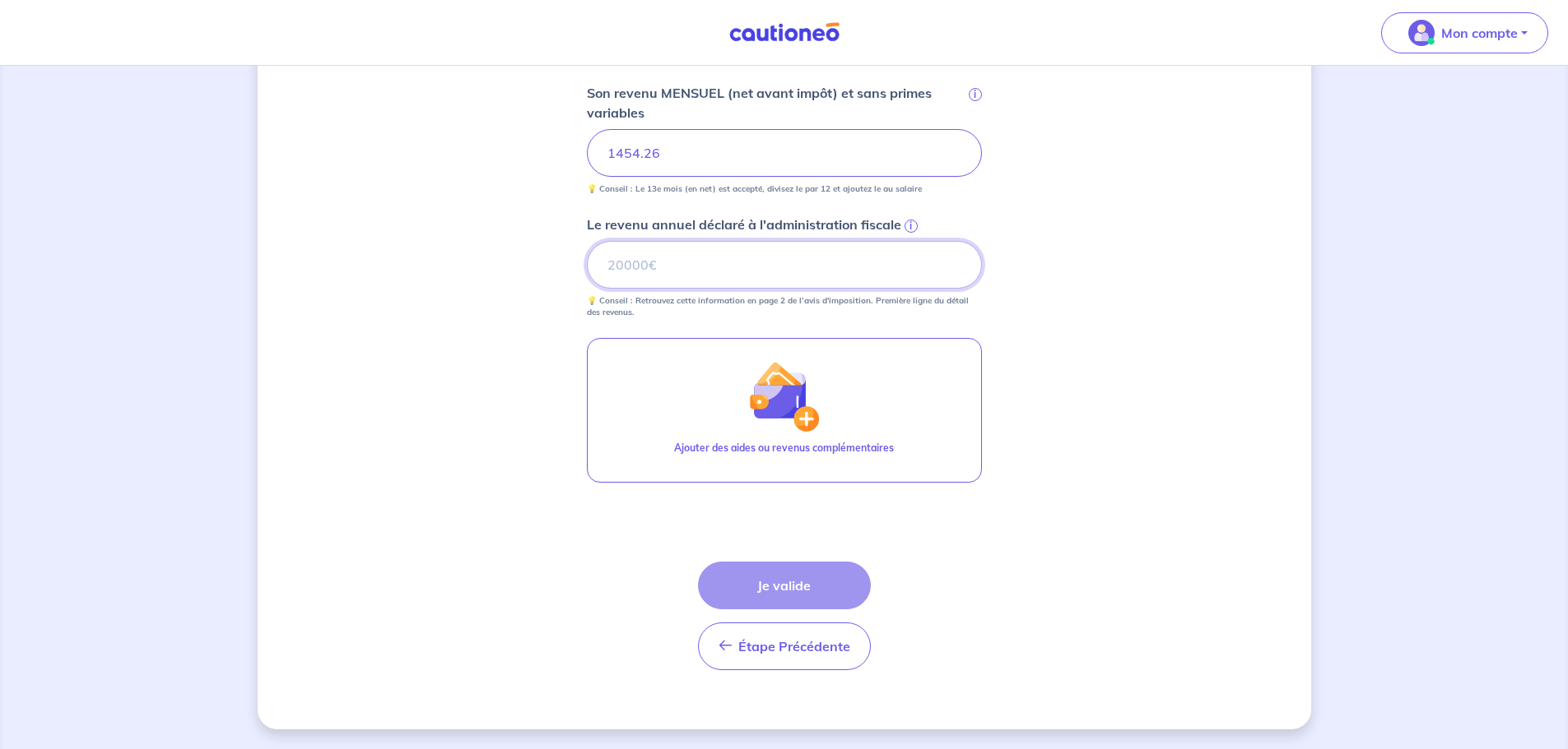
click at [732, 276] on input "Le revenu annuel déclaré à l'administration fiscale i" at bounding box center [784, 265] width 395 height 47
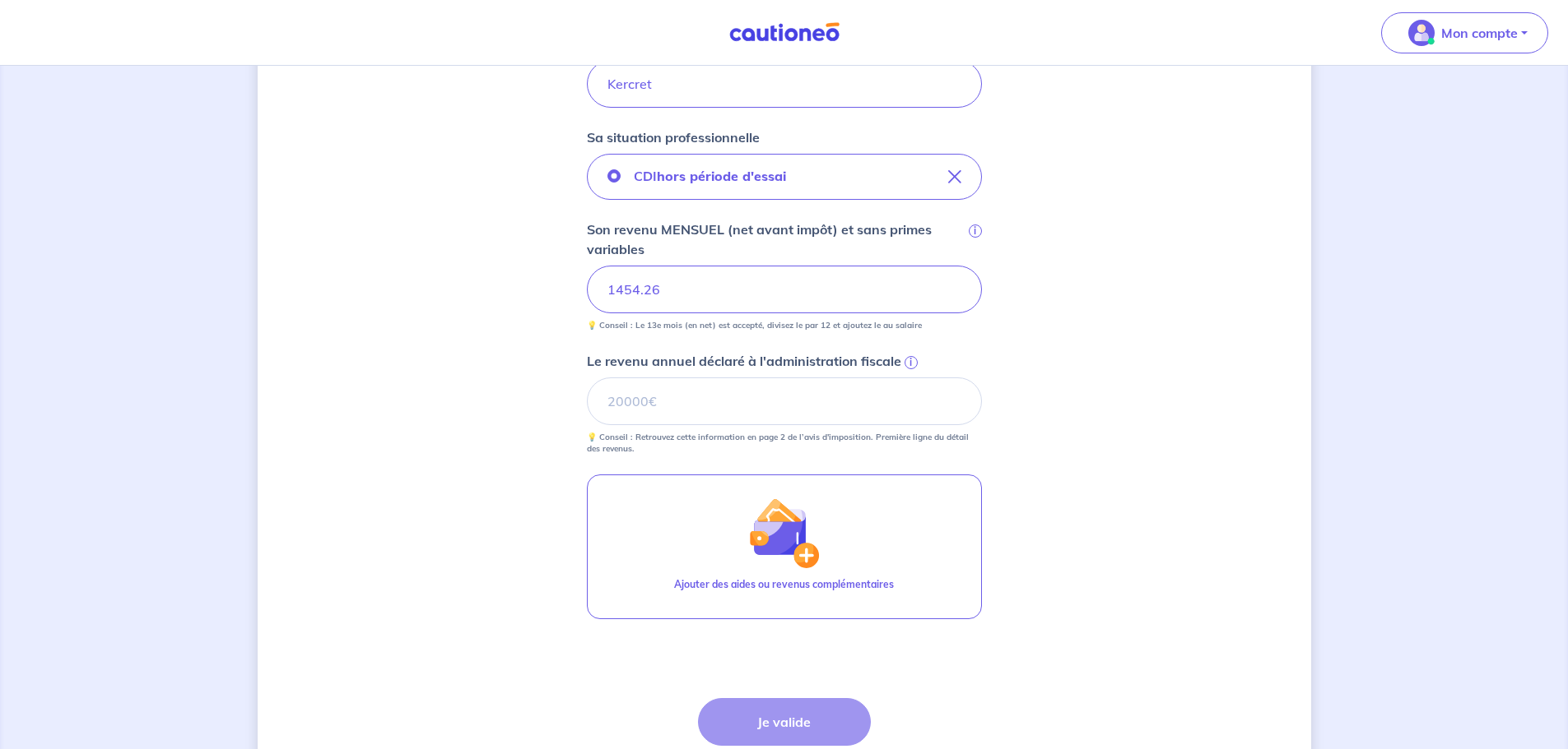
scroll to position [412, 0]
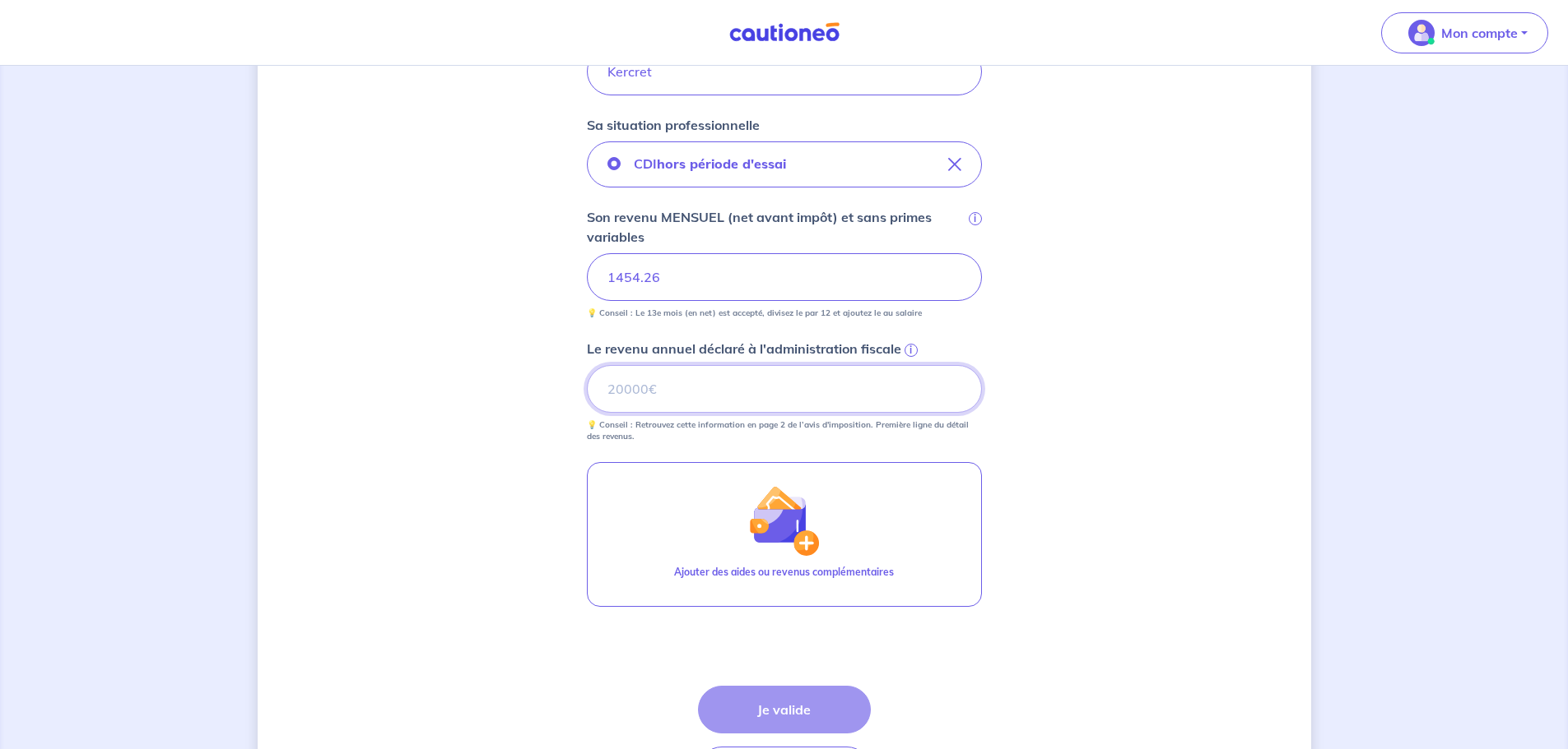
click at [712, 400] on input "Le revenu annuel déclaré à l'administration fiscale i" at bounding box center [784, 389] width 395 height 47
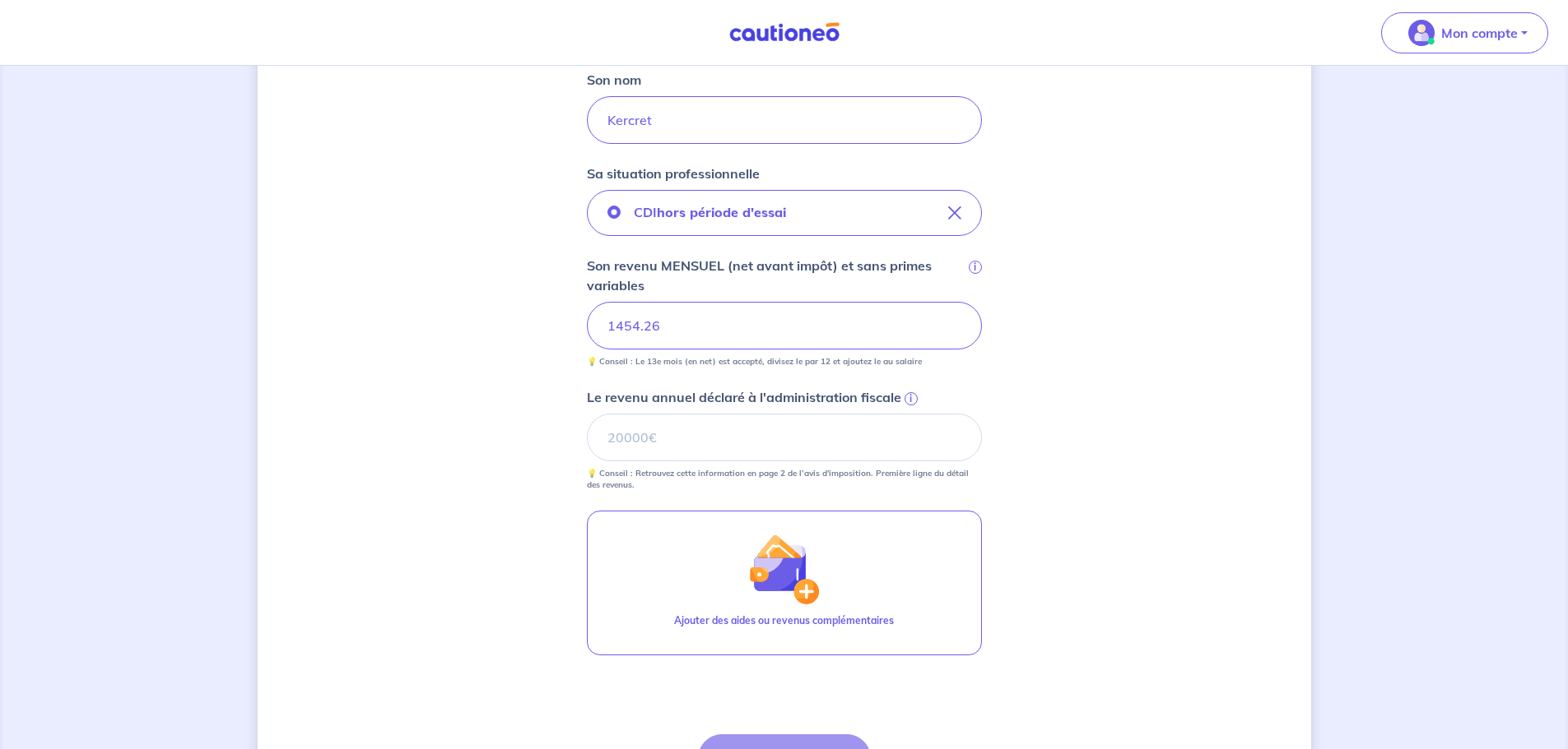
scroll to position [371, 0]
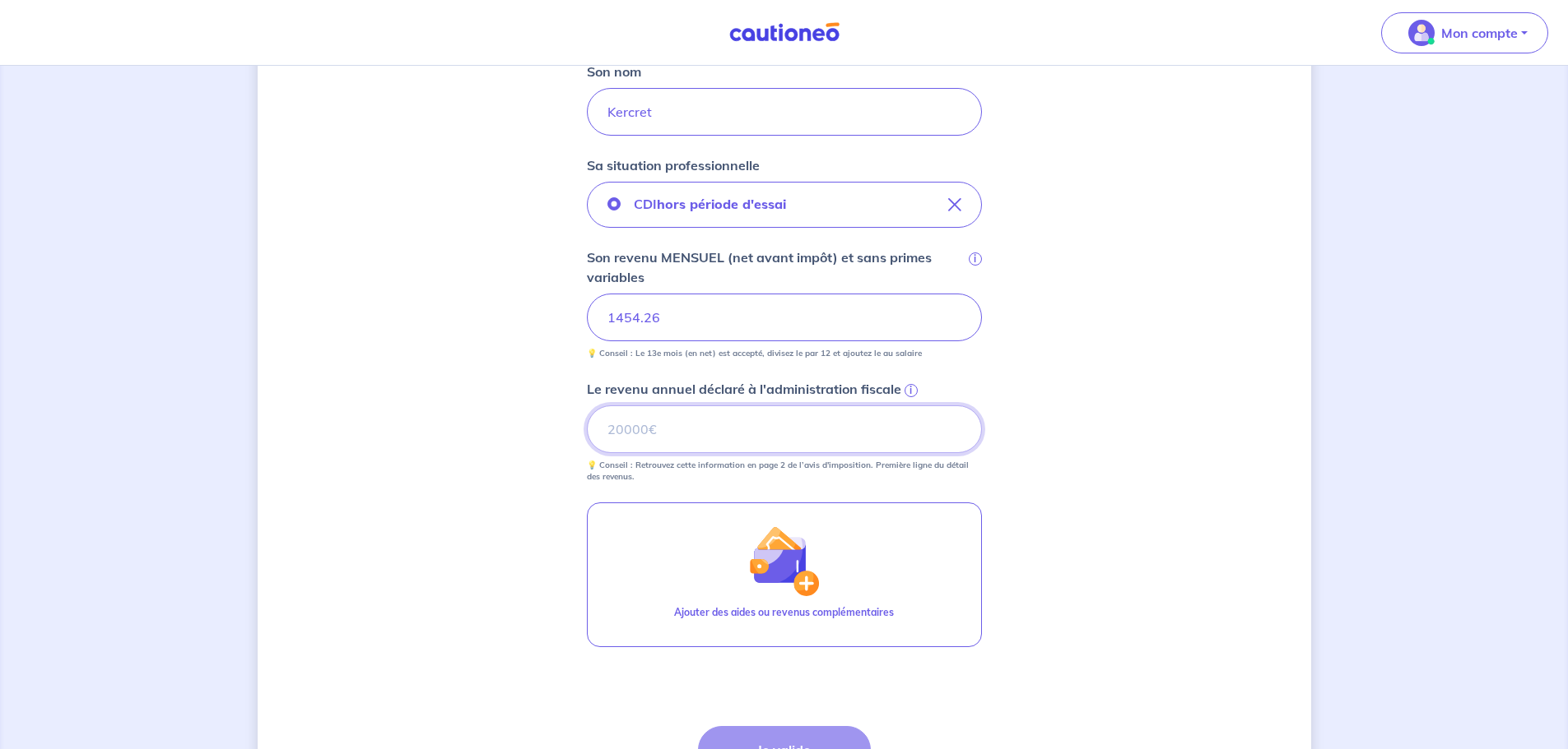
click at [678, 418] on input "Le revenu annuel déclaré à l'administration fiscale i" at bounding box center [784, 429] width 395 height 47
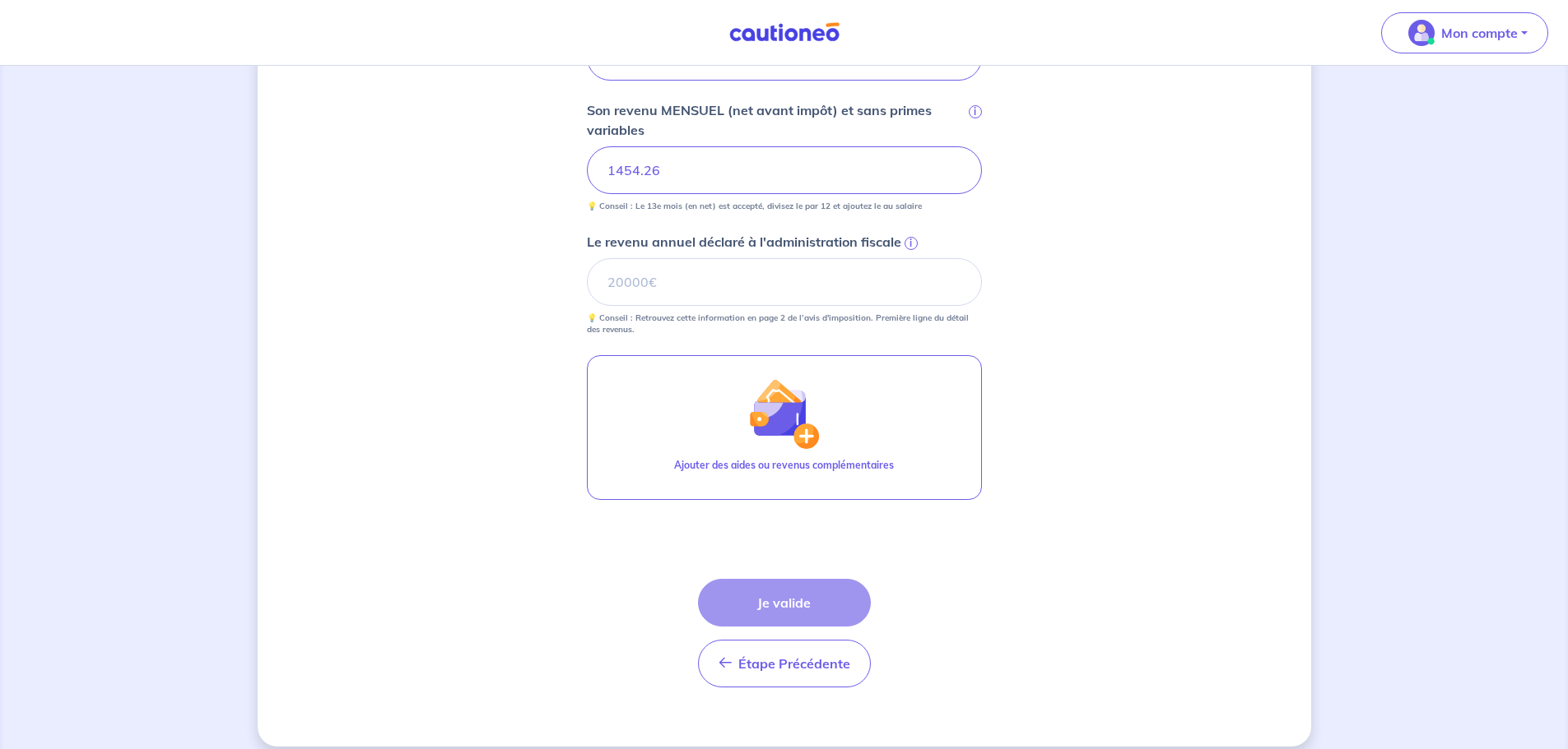
scroll to position [535, 0]
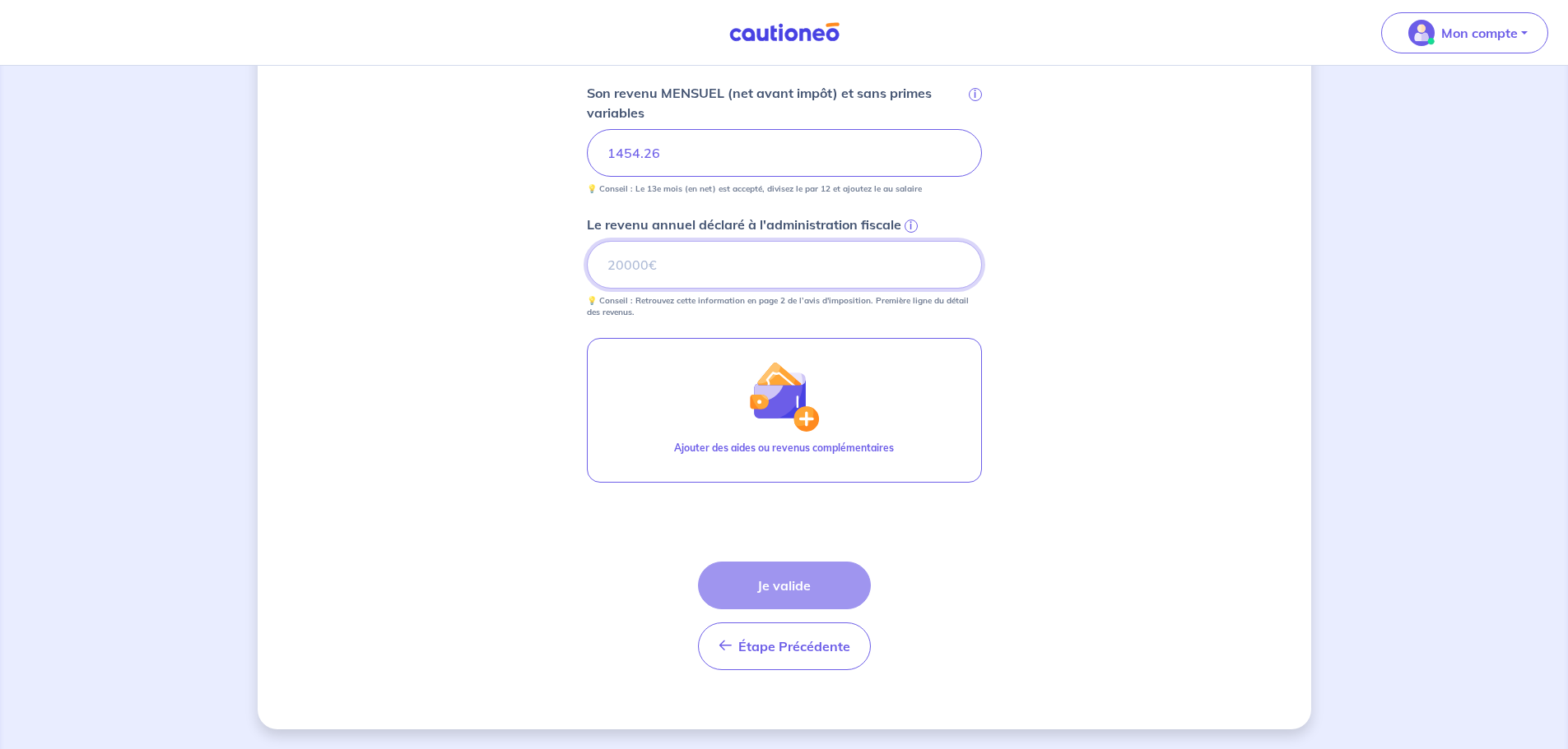
click at [657, 275] on input "Le revenu annuel déclaré à l'administration fiscale i" at bounding box center [784, 265] width 395 height 47
type input "18317"
click at [808, 573] on button "Je valide" at bounding box center [784, 586] width 173 height 47
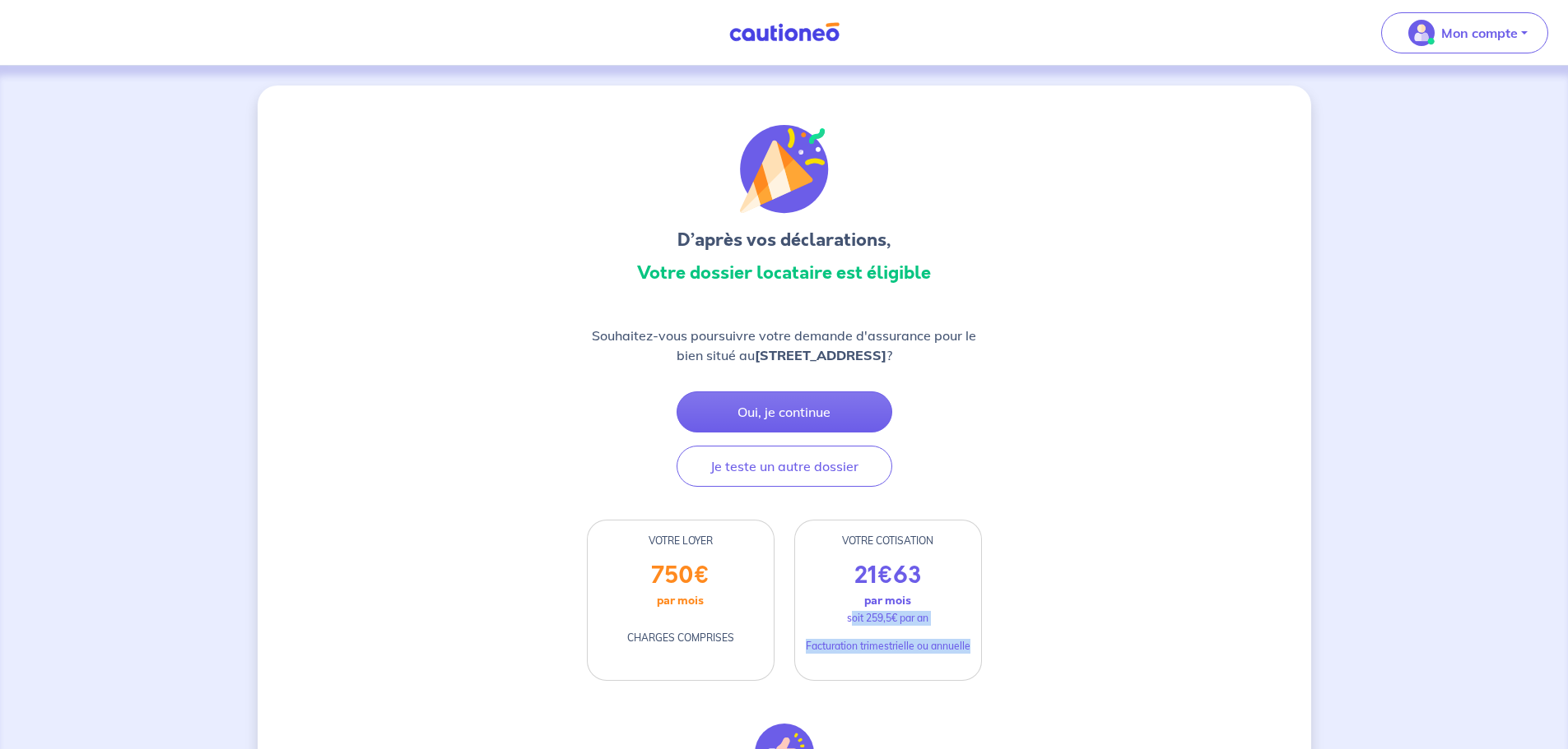
drag, startPoint x: 848, startPoint y: 615, endPoint x: 977, endPoint y: 647, distance: 132.9
click at [977, 647] on div "21 € 63 par mois soit 259,5€ par an Facturation trimestrielle ou annuelle" at bounding box center [888, 621] width 186 height 119
click at [1043, 661] on div "D’après vos déclarations, Votre dossier locataire est éligible Souhaitez-vous p…" at bounding box center [784, 656] width 1053 height 1143
click at [705, 335] on p "Souhaitez-vous poursuivre votre demande d'assurance pour le bien situé au [STRE…" at bounding box center [784, 345] width 395 height 40
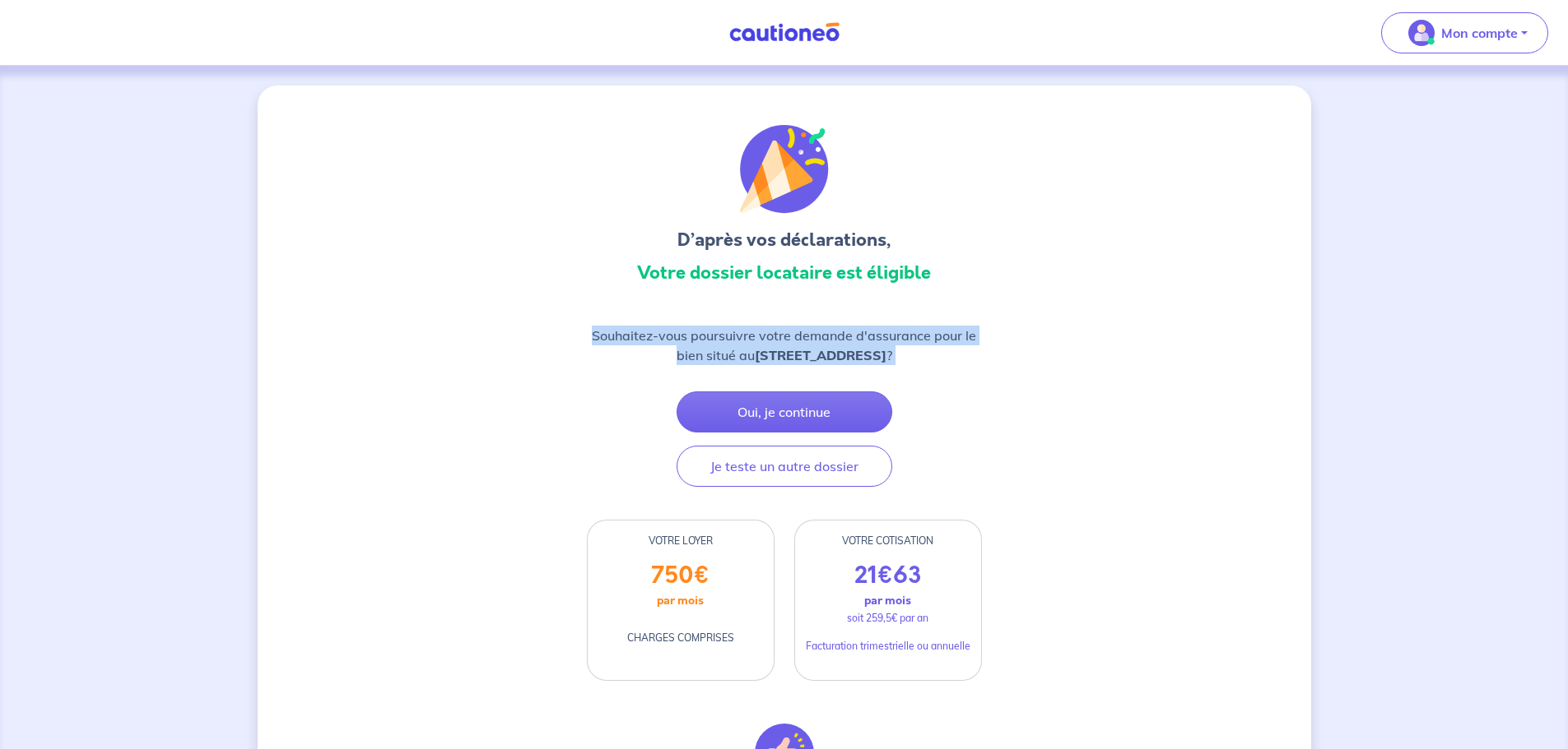
click at [705, 335] on p "Souhaitez-vous poursuivre votre demande d'assurance pour le bien situé au [STRE…" at bounding box center [784, 345] width 395 height 40
click at [513, 417] on div "D’après vos déclarations, Votre dossier locataire est éligible Souhaitez-vous p…" at bounding box center [784, 656] width 1053 height 1143
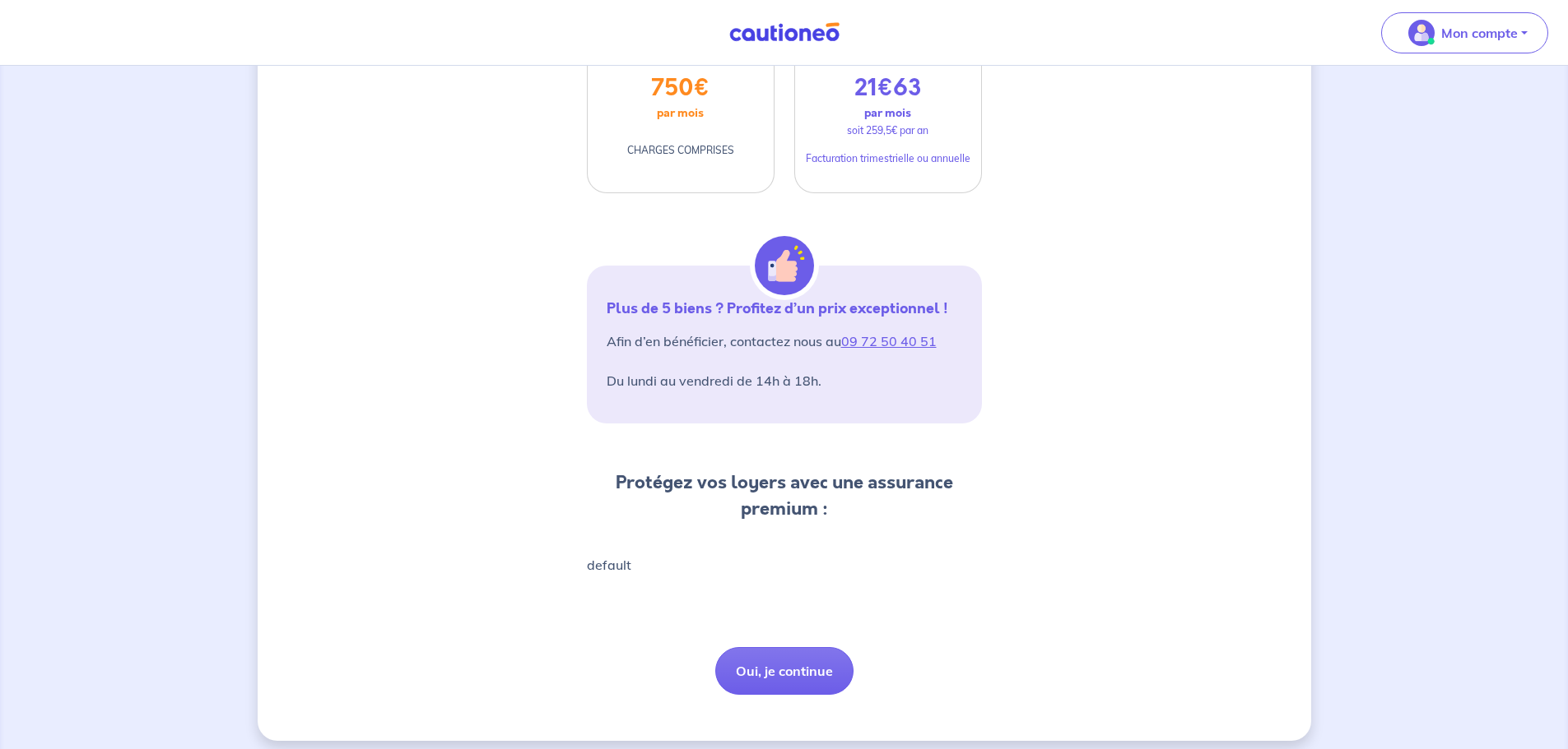
scroll to position [500, 0]
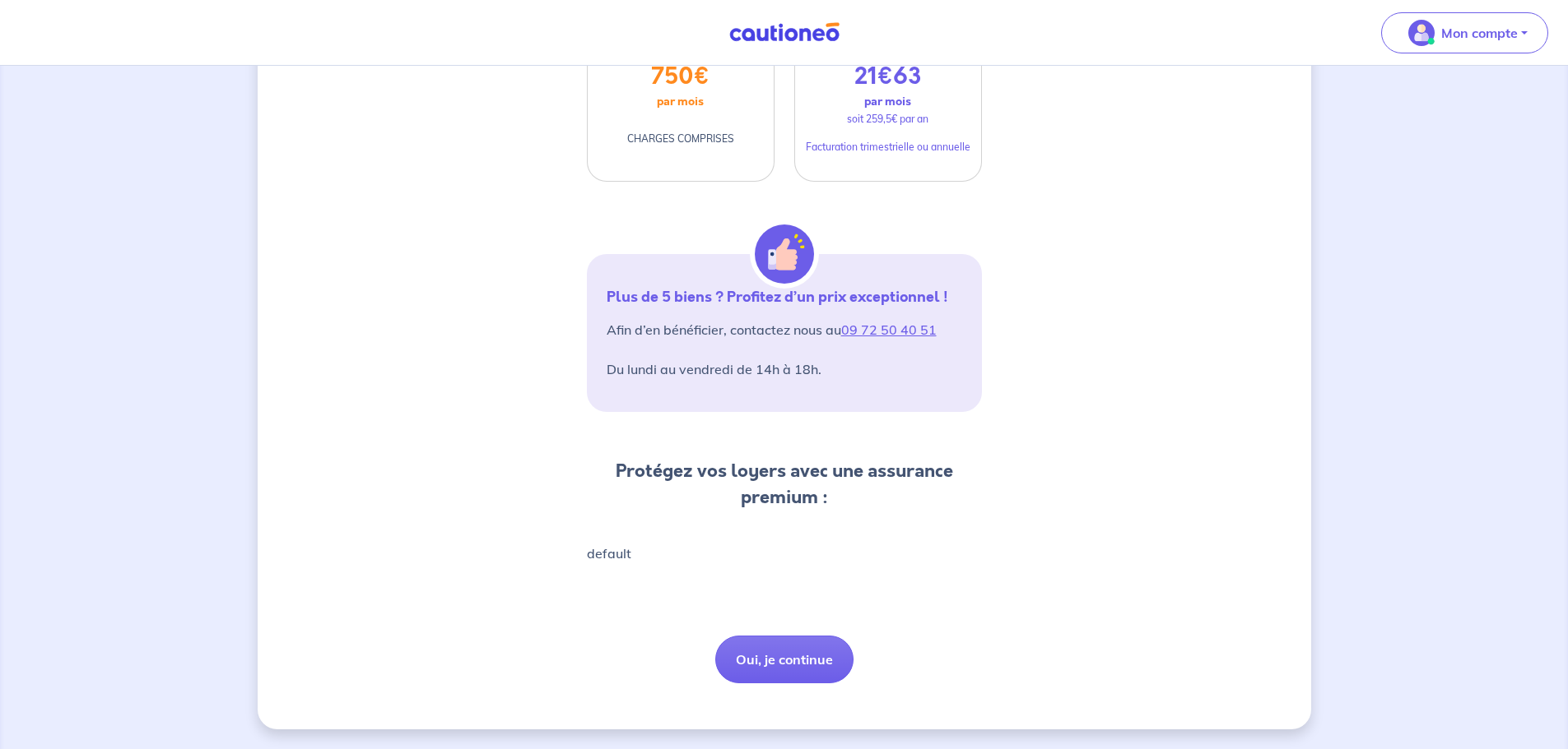
click at [617, 550] on p "default" at bounding box center [784, 553] width 395 height 20
click at [619, 531] on div "Protégez vos loyers avec une assurance premium : default" at bounding box center [784, 511] width 395 height 105
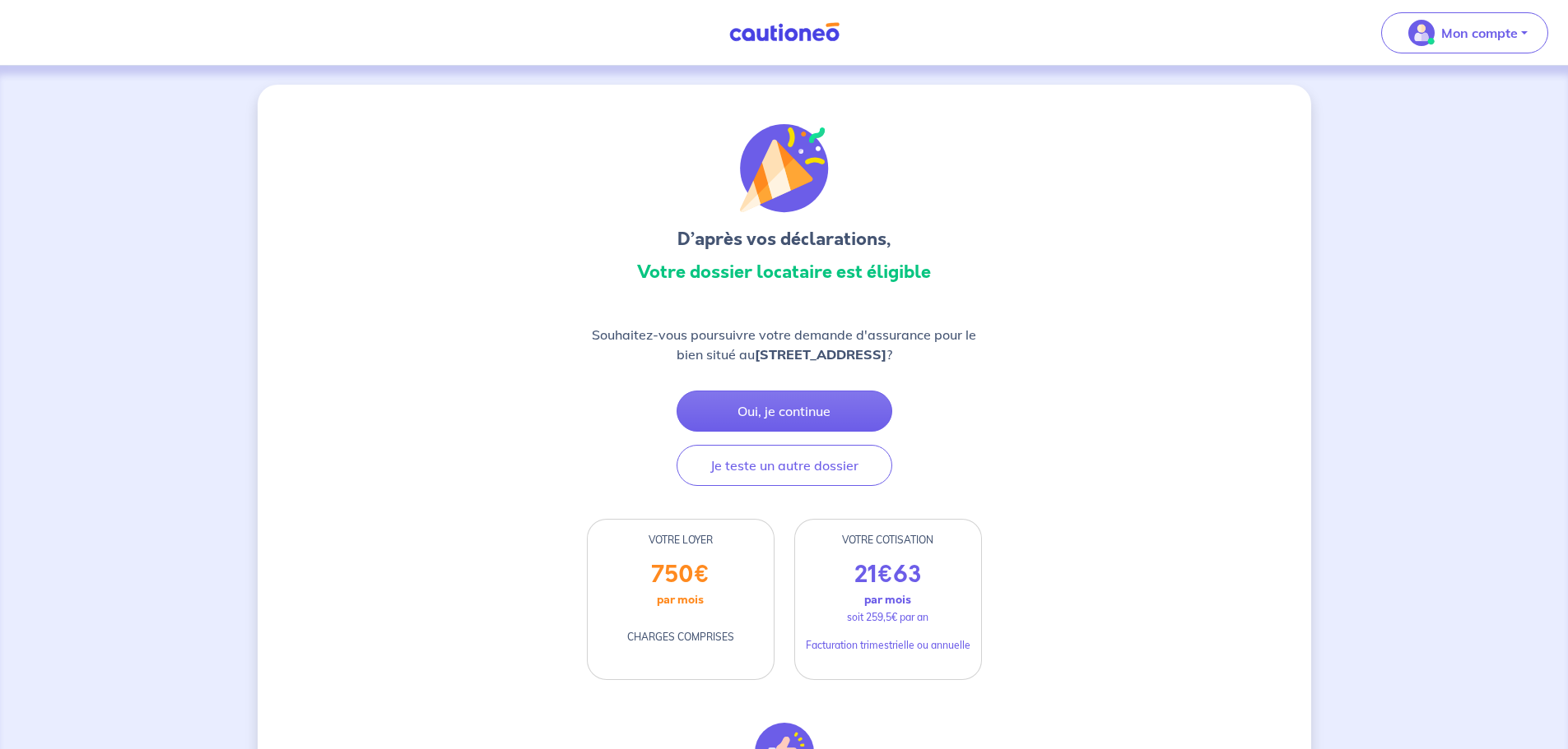
scroll to position [0, 0]
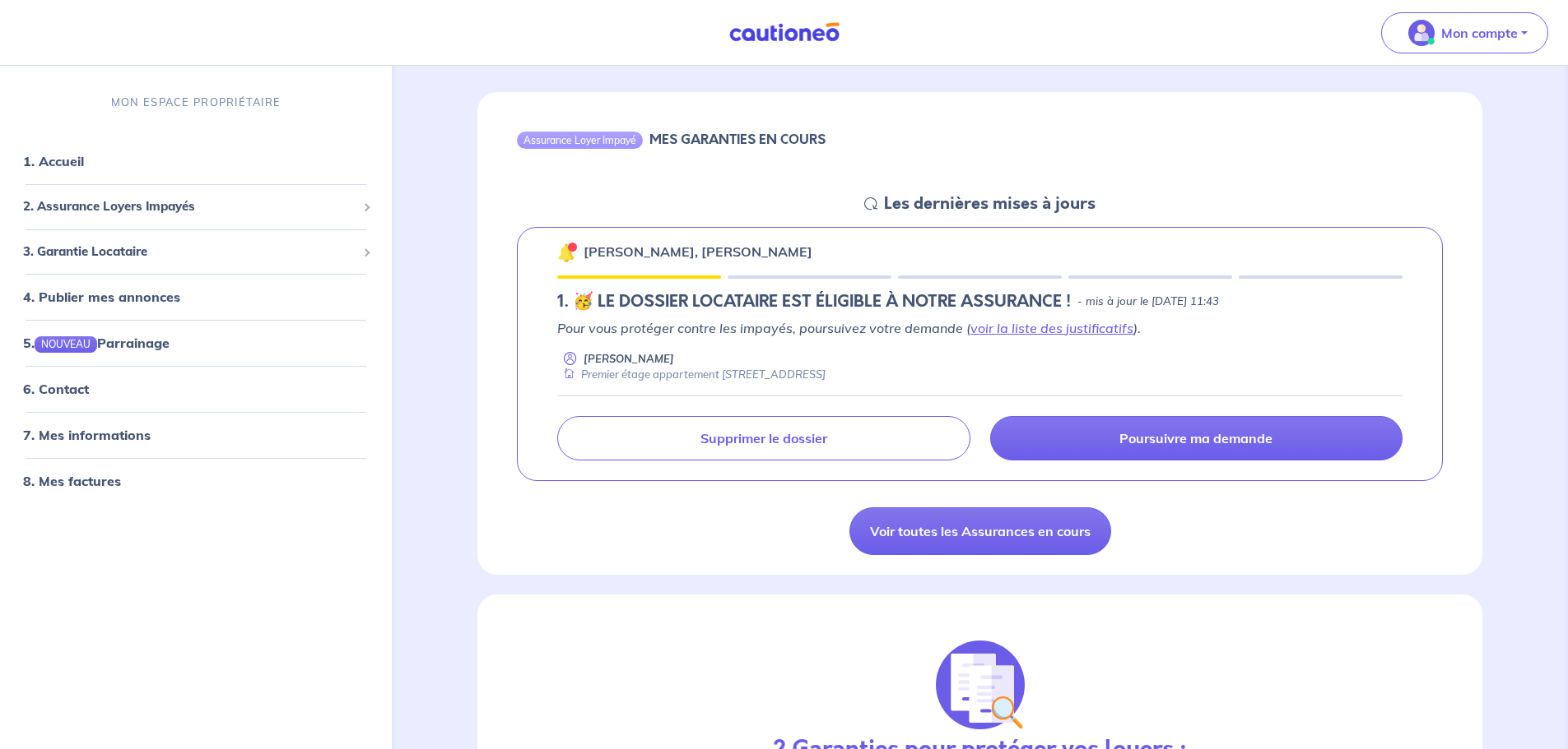
scroll to position [164, 0]
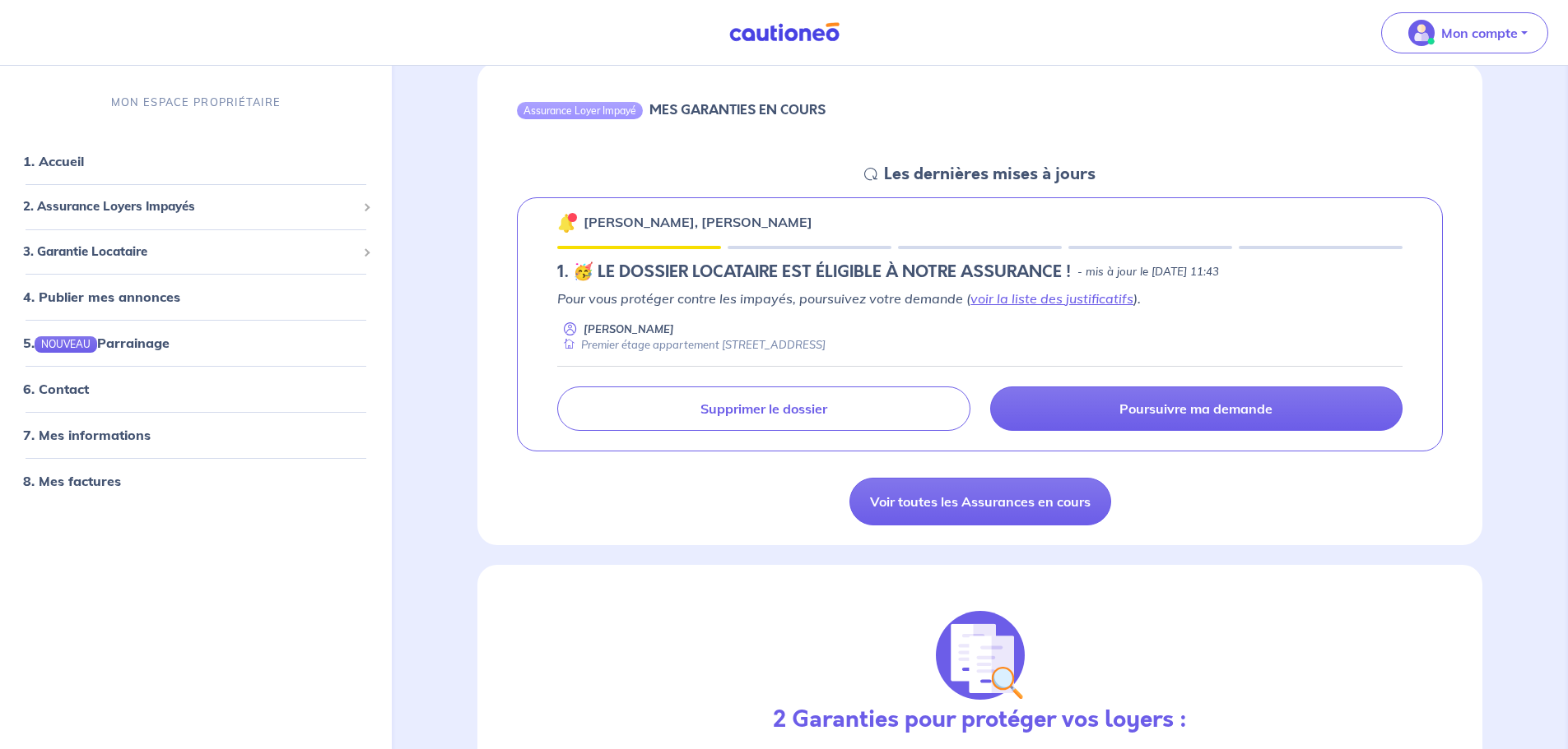
click at [717, 276] on h5 "1.︎ 🥳 LE DOSSIER LOCATAIRE EST ÉLIGIBLE À NOTRE ASSURANCE !" at bounding box center [814, 272] width 514 height 20
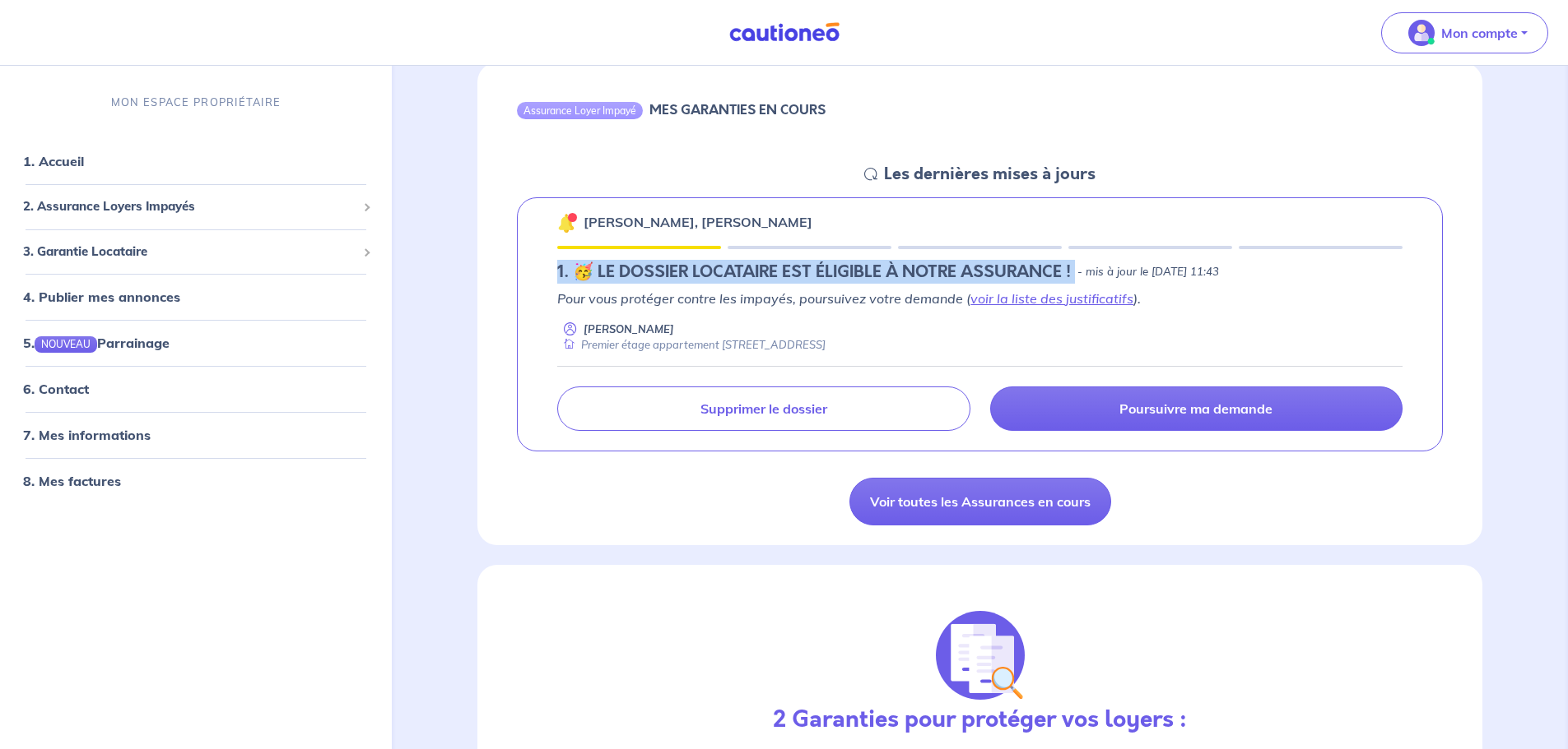
click at [717, 276] on h5 "1.︎ 🥳 LE DOSSIER LOCATAIRE EST ÉLIGIBLE À NOTRE ASSURANCE !" at bounding box center [814, 272] width 514 height 20
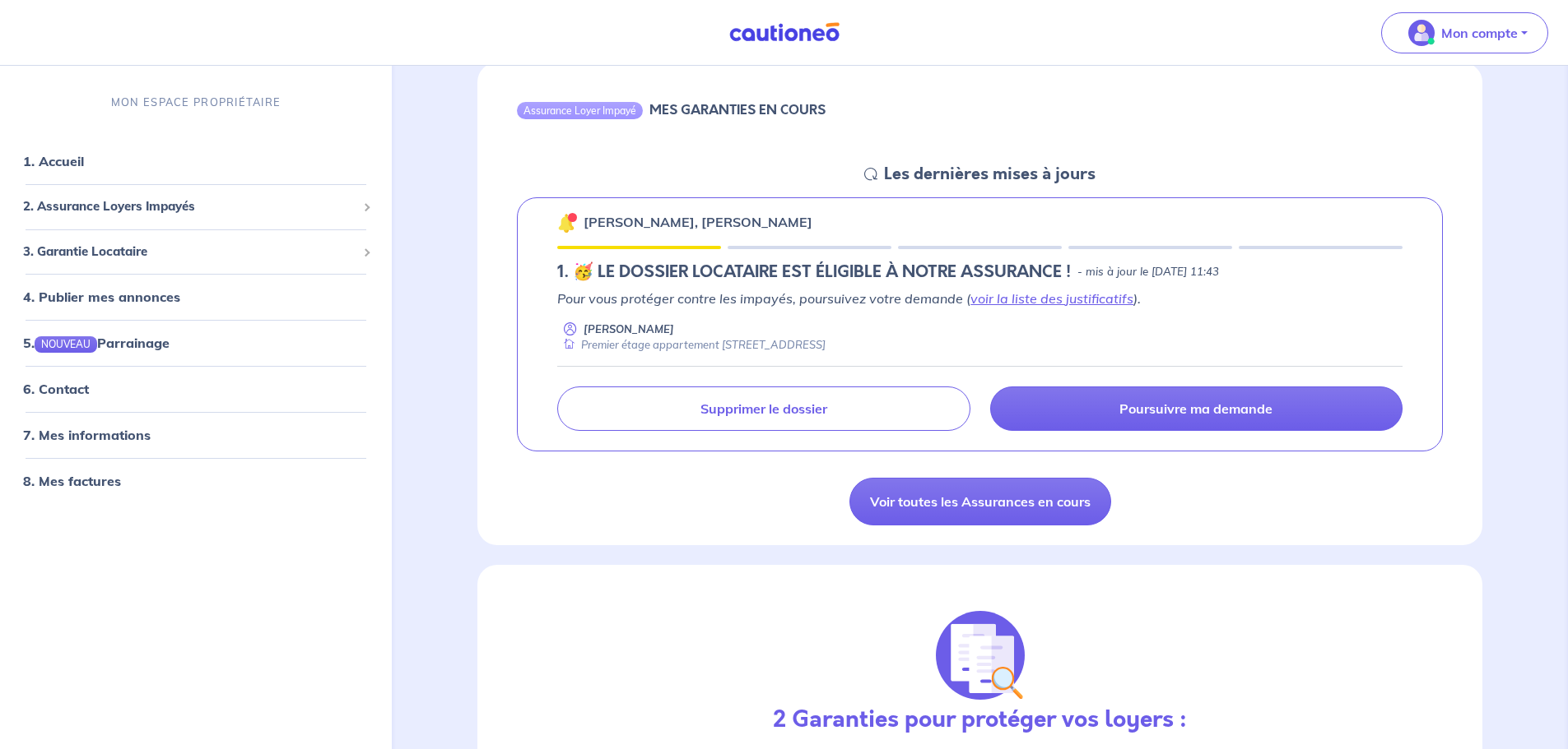
click at [717, 304] on p "Pour vous protéger contre les impayés, poursuivez votre demande ( voir la liste…" at bounding box center [980, 299] width 845 height 20
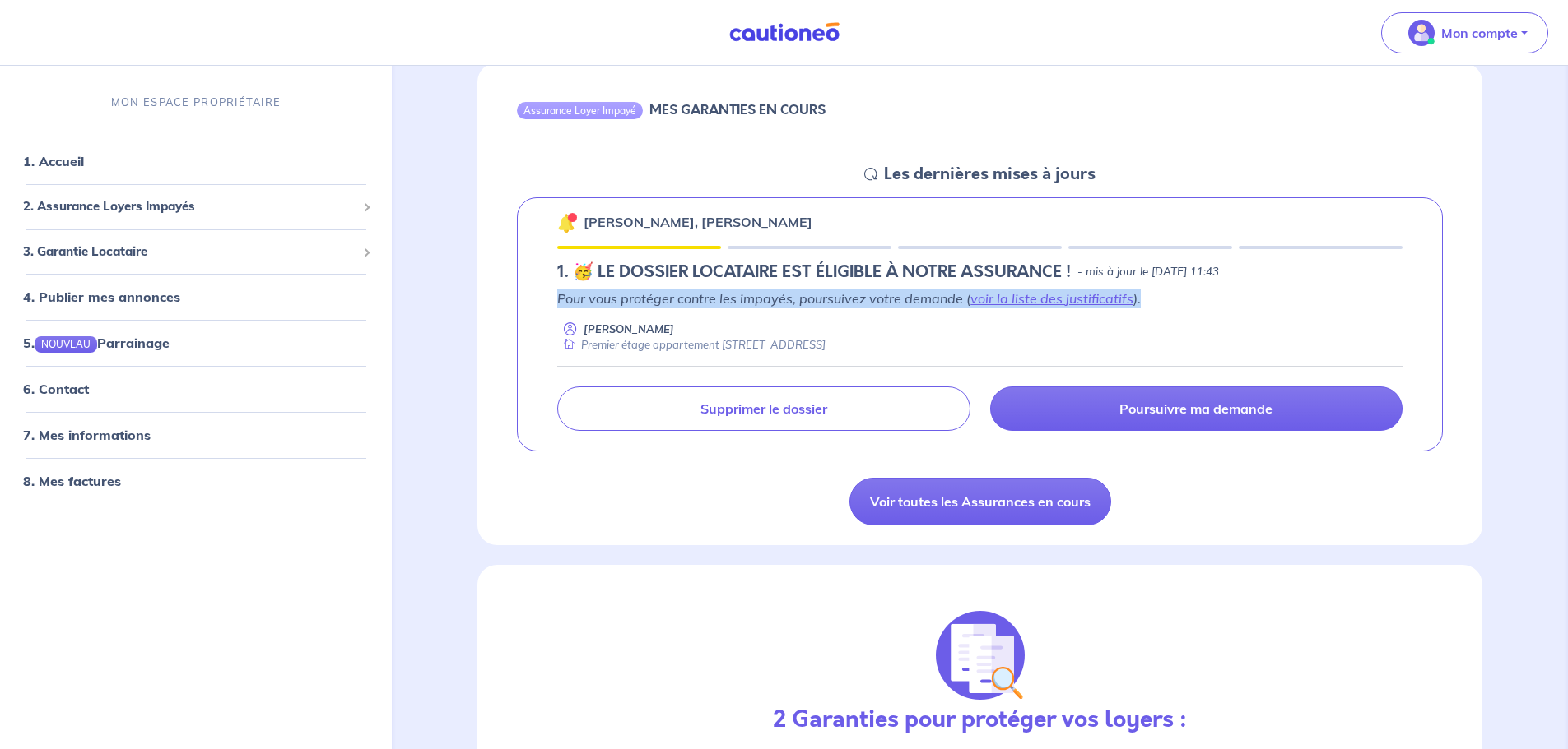
click at [717, 304] on p "Pour vous protéger contre les impayés, poursuivez votre demande ( voir la liste…" at bounding box center [980, 299] width 845 height 20
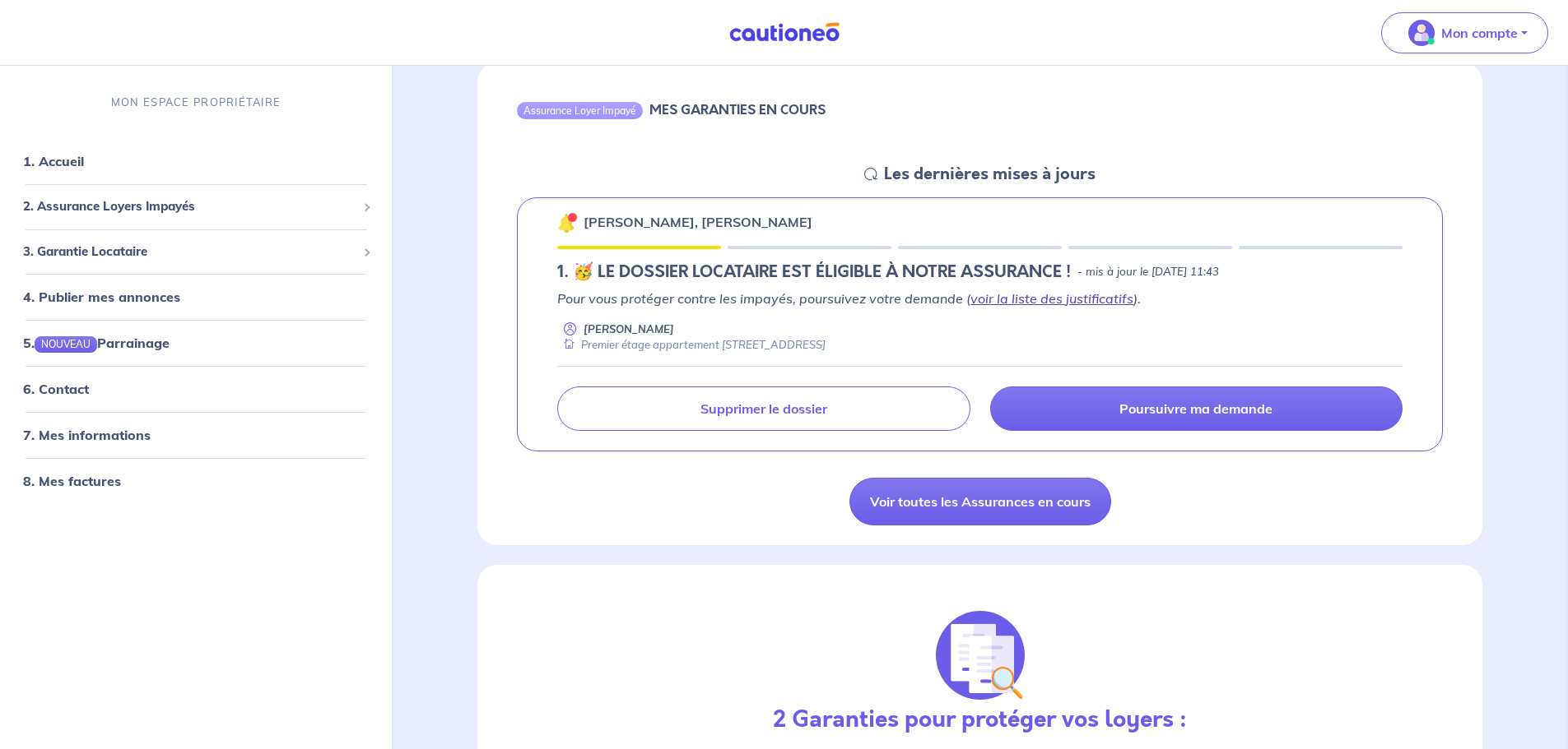
click at [986, 296] on link "voir la liste des justificatifs" at bounding box center [1051, 298] width 163 height 17
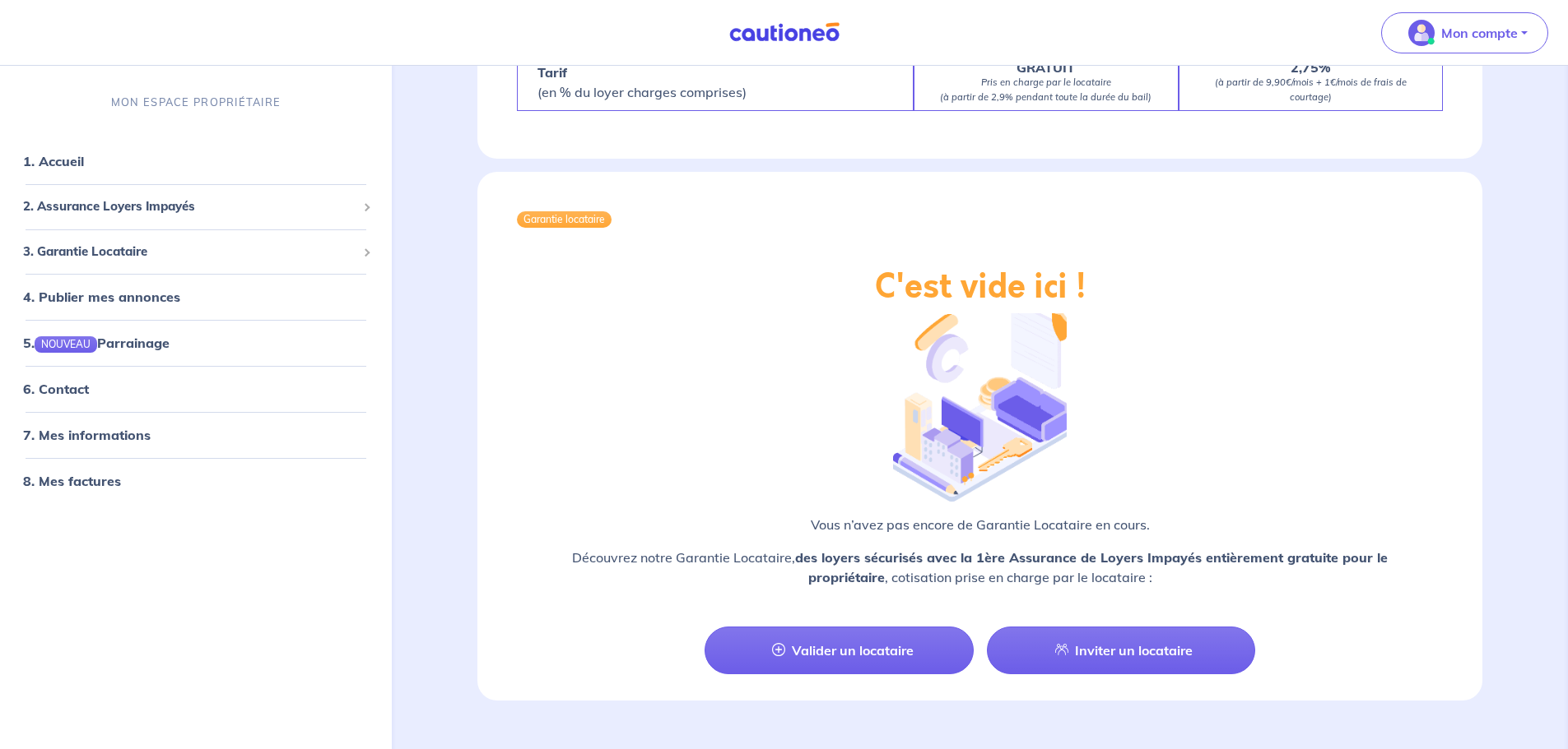
scroll to position [1645, 0]
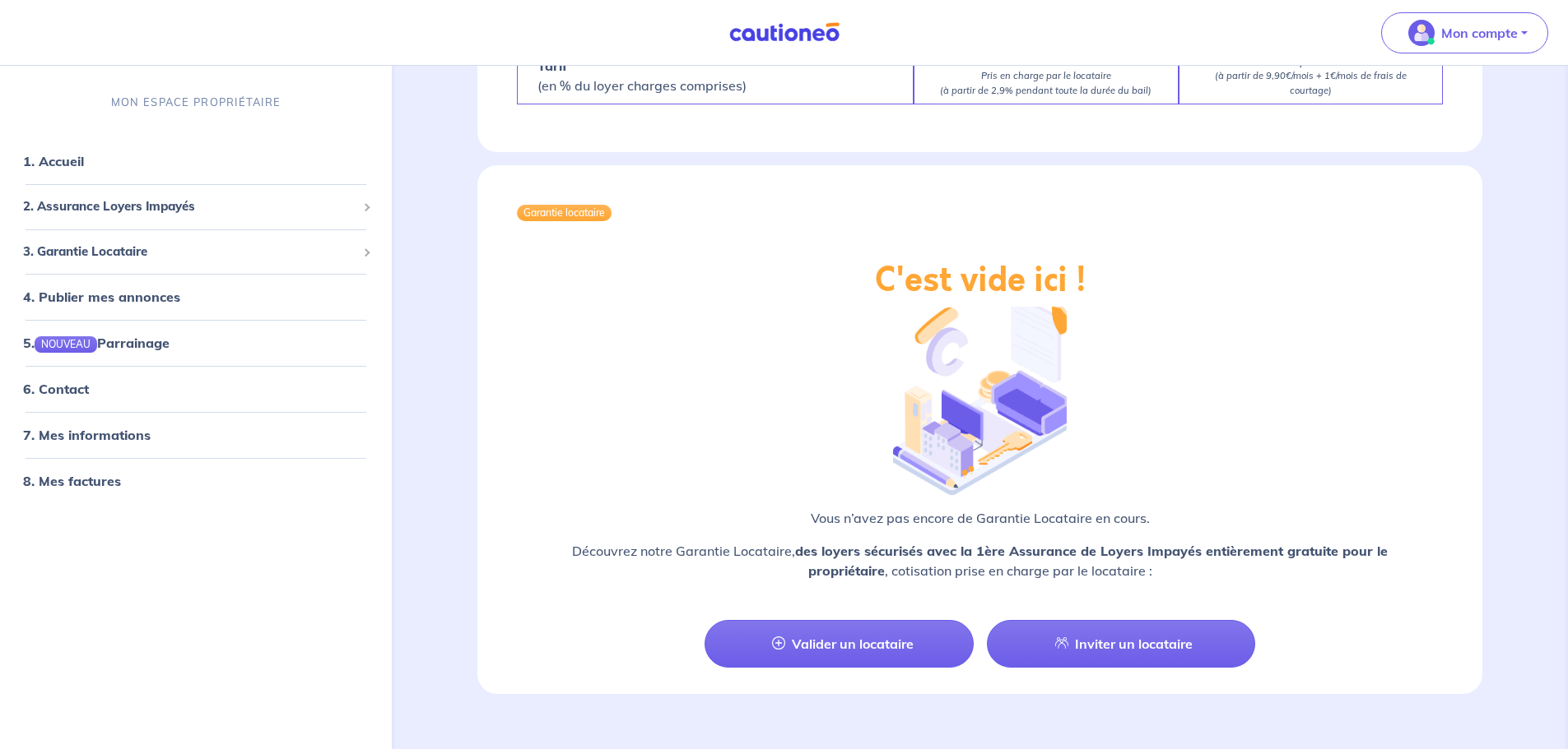
drag, startPoint x: 1168, startPoint y: 228, endPoint x: 859, endPoint y: 227, distance: 309.0
click at [859, 227] on div "Garantie locataire" at bounding box center [979, 213] width 1005 height 95
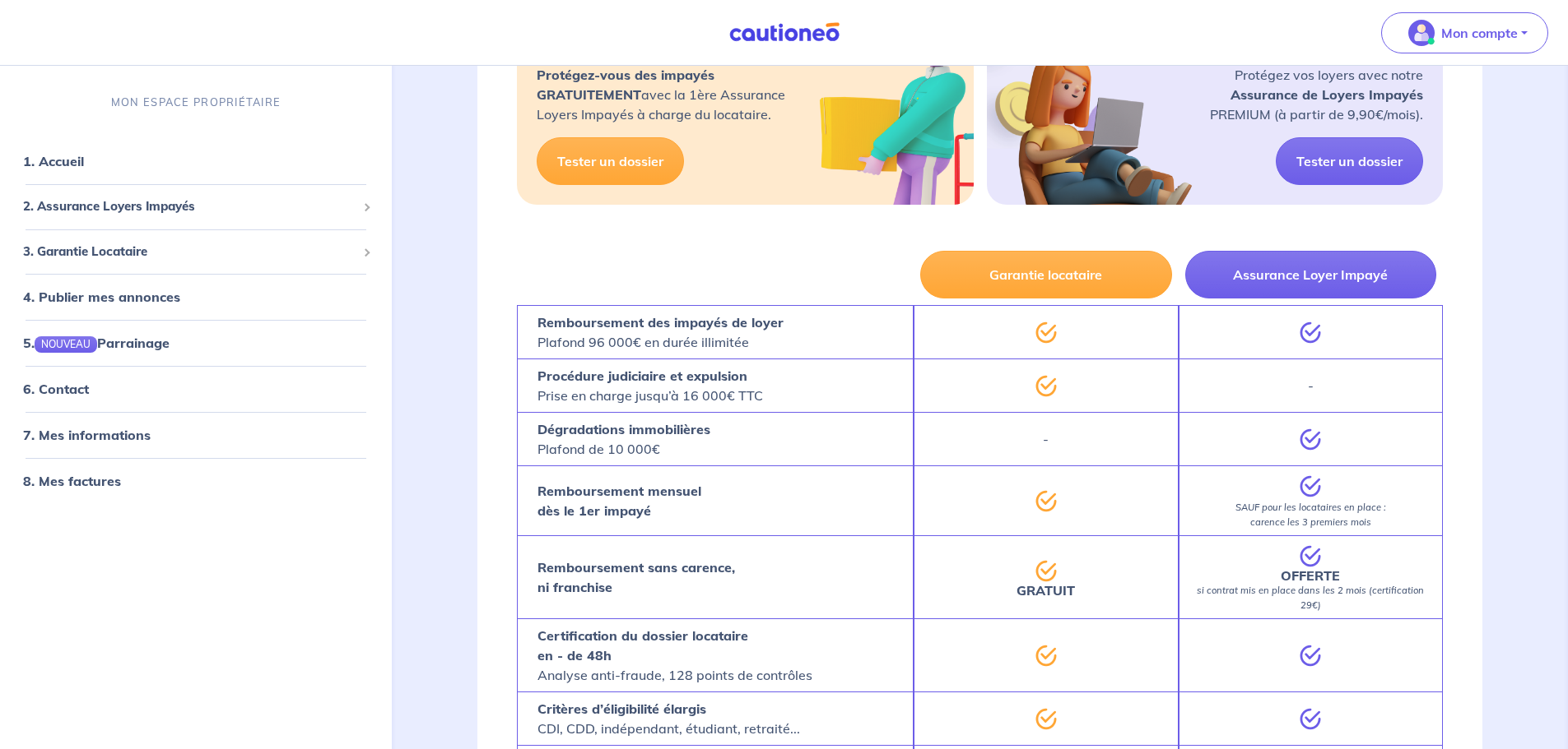
scroll to position [904, 0]
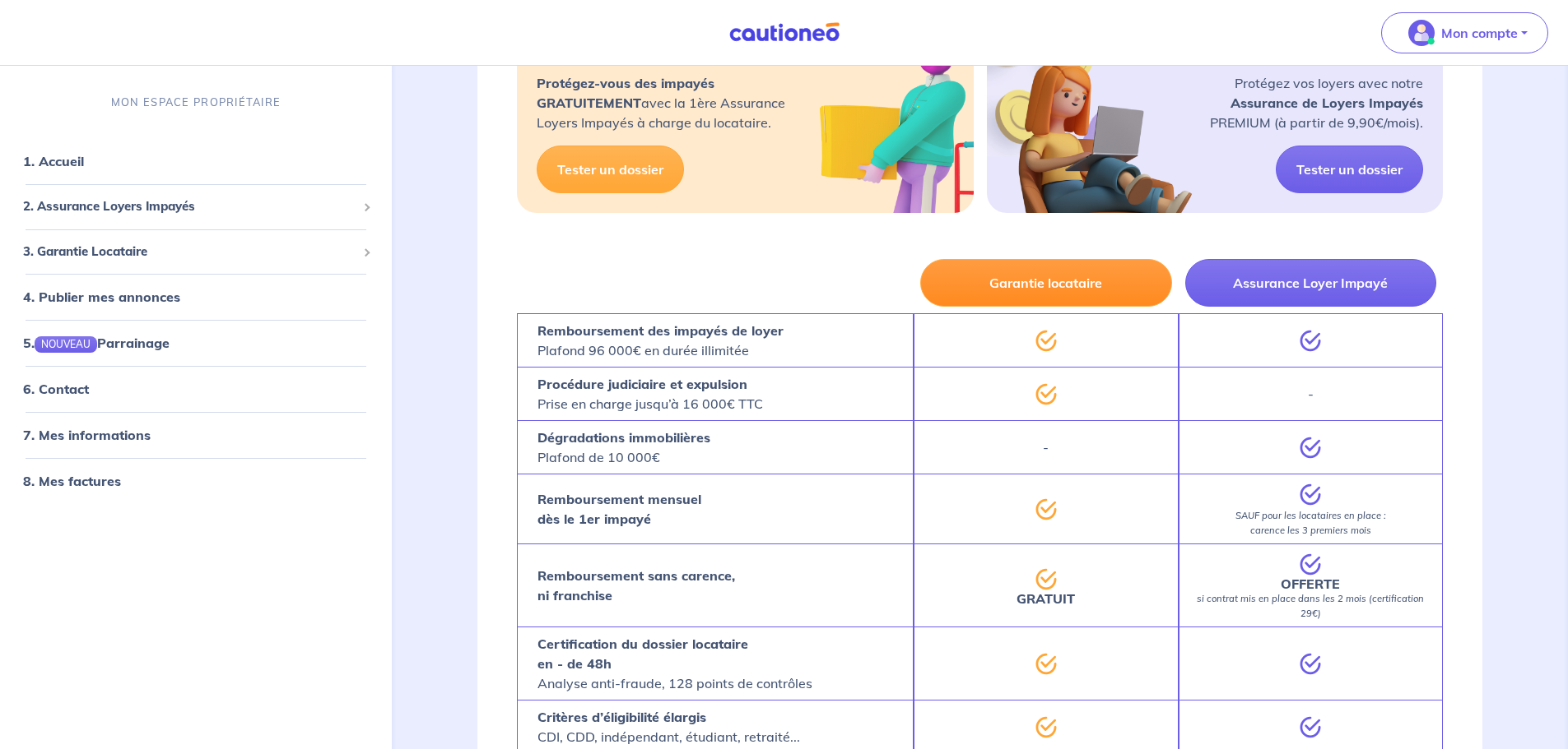
click at [1051, 289] on button "Garantie locataire" at bounding box center [1045, 283] width 251 height 47
click at [1032, 270] on button "Garantie locataire" at bounding box center [1045, 283] width 251 height 47
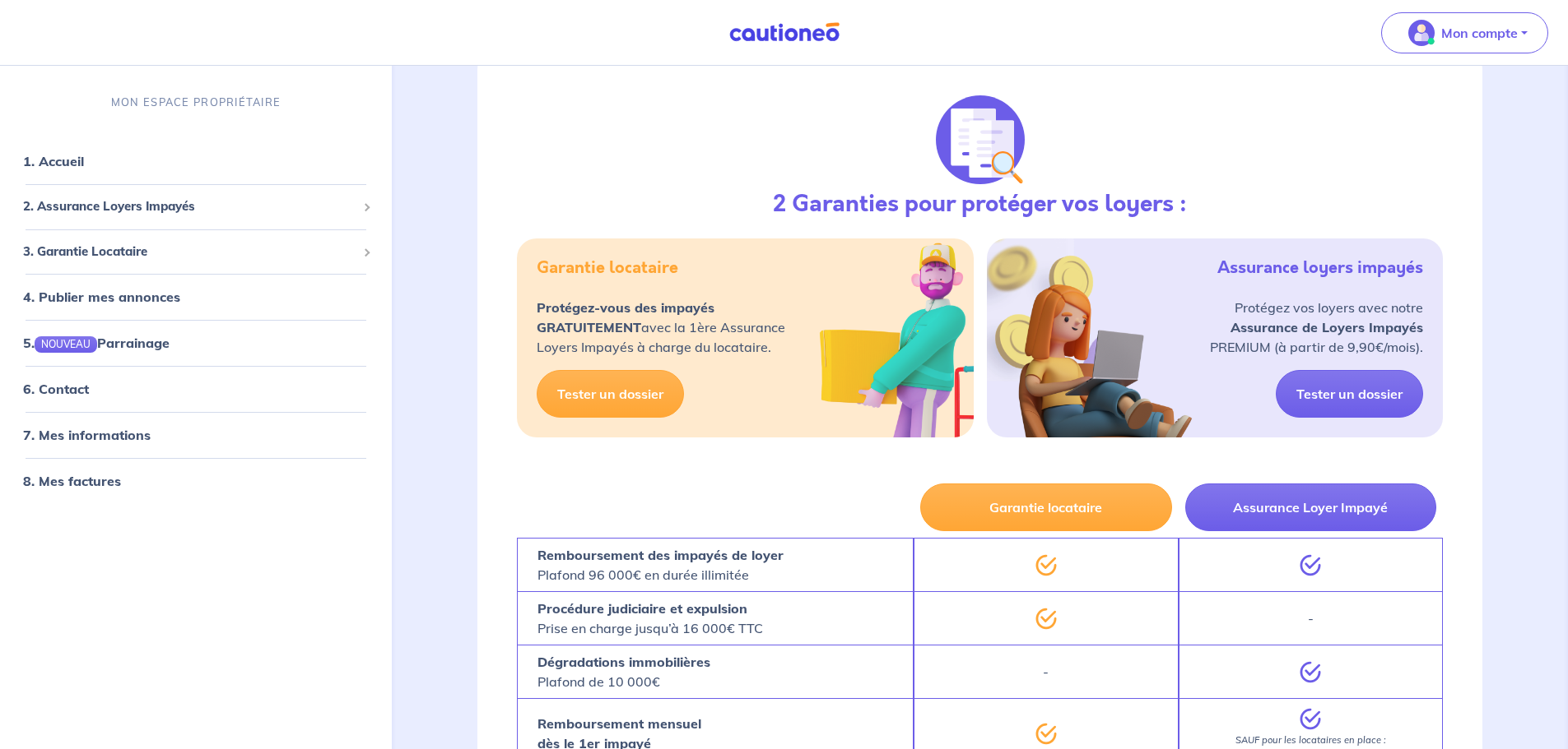
scroll to position [658, 0]
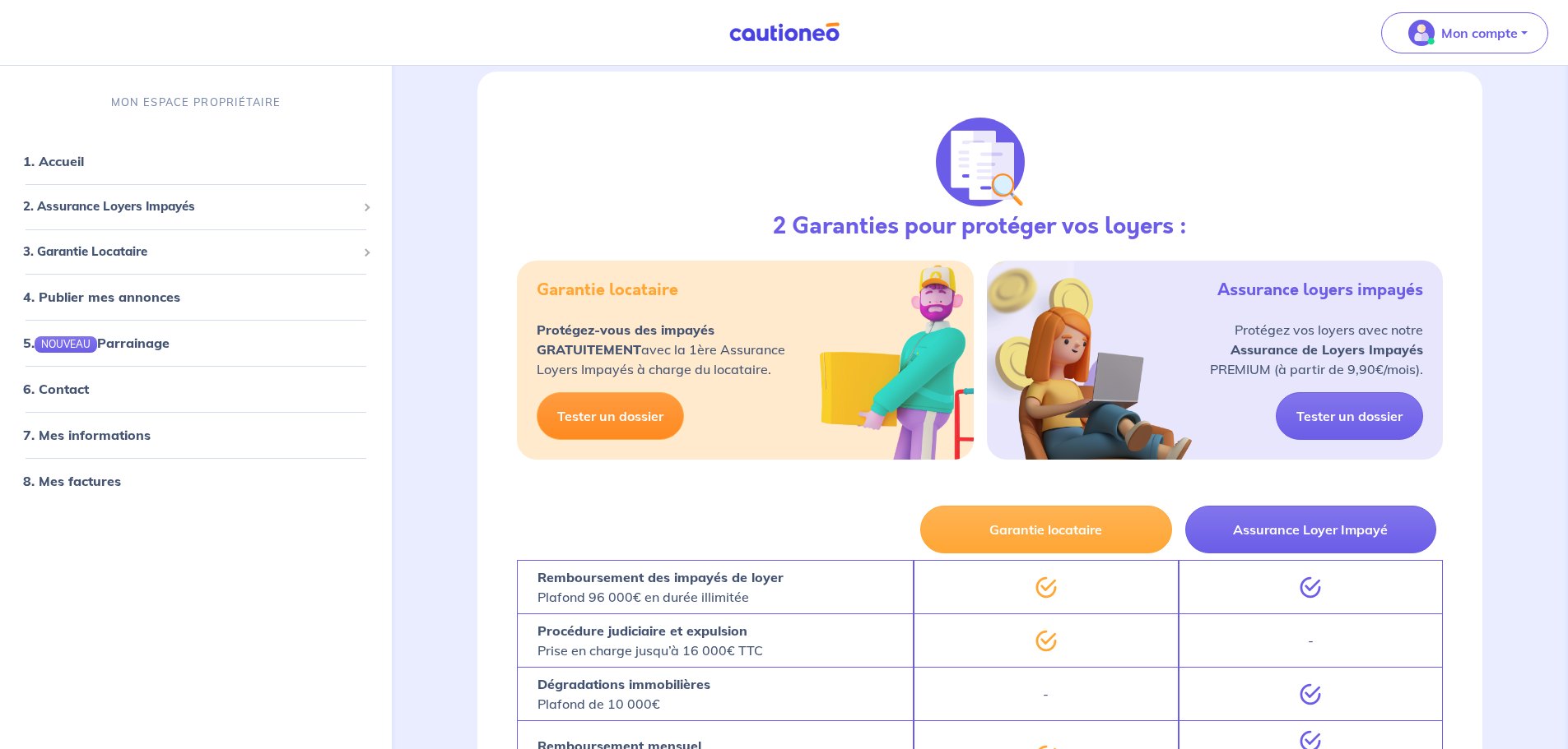
click at [581, 429] on link "Tester un dossier" at bounding box center [610, 417] width 147 height 47
